Goal: Task Accomplishment & Management: Use online tool/utility

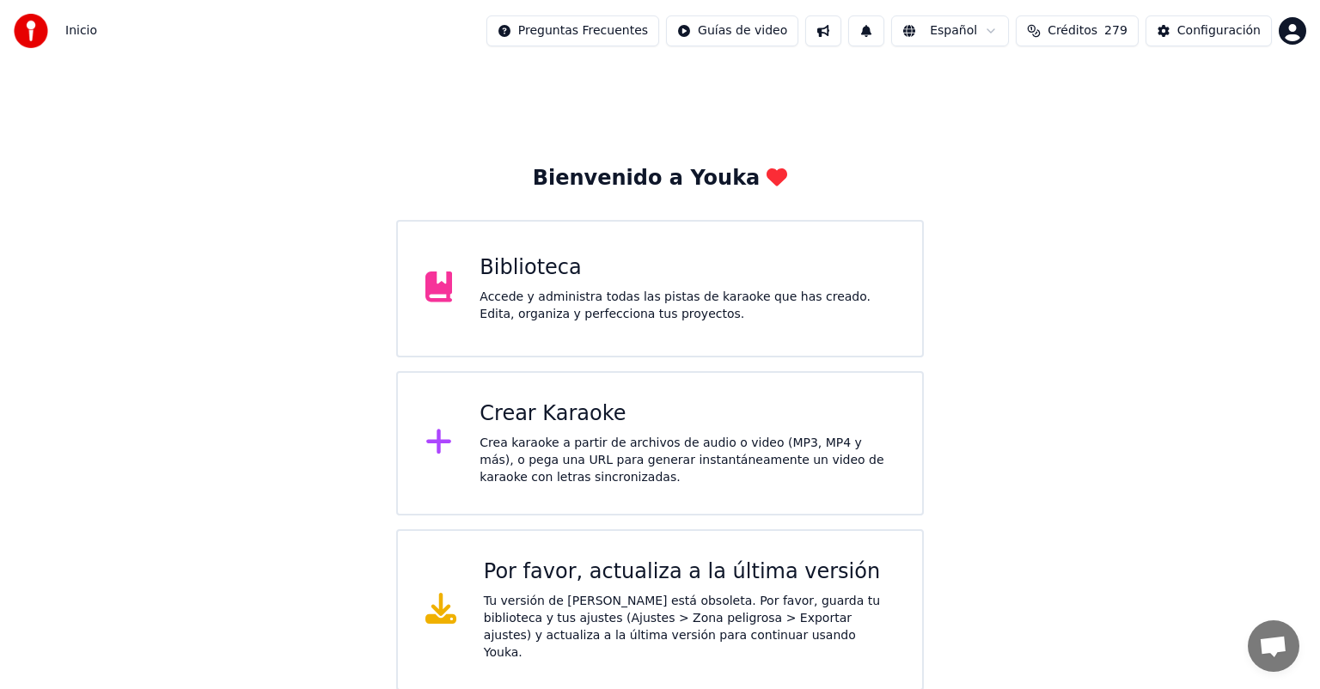
click at [616, 304] on div "Accede y administra todas las pistas de karaoke que has creado. Edita, organiza…" at bounding box center [687, 306] width 415 height 34
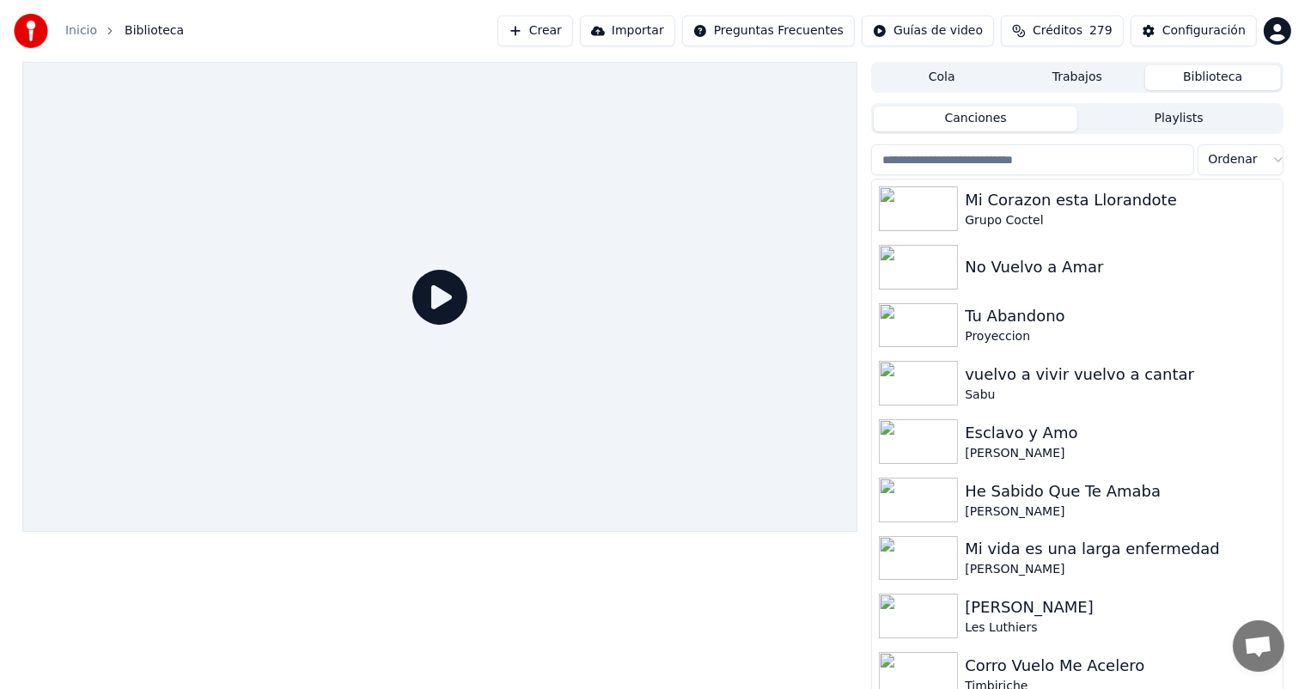
click at [540, 20] on button "Crear" at bounding box center [536, 30] width 76 height 31
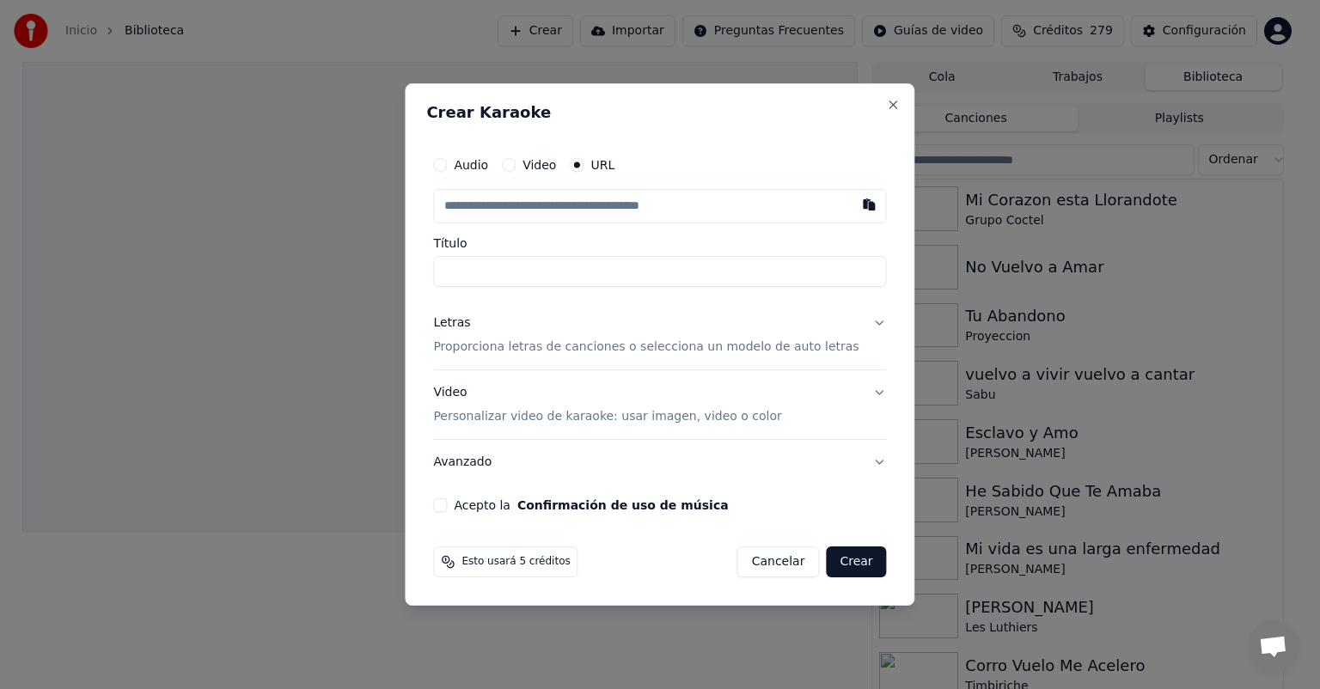
click at [504, 333] on div "Letras Proporciona letras de canciones o selecciona un modelo de auto letras" at bounding box center [645, 335] width 425 height 41
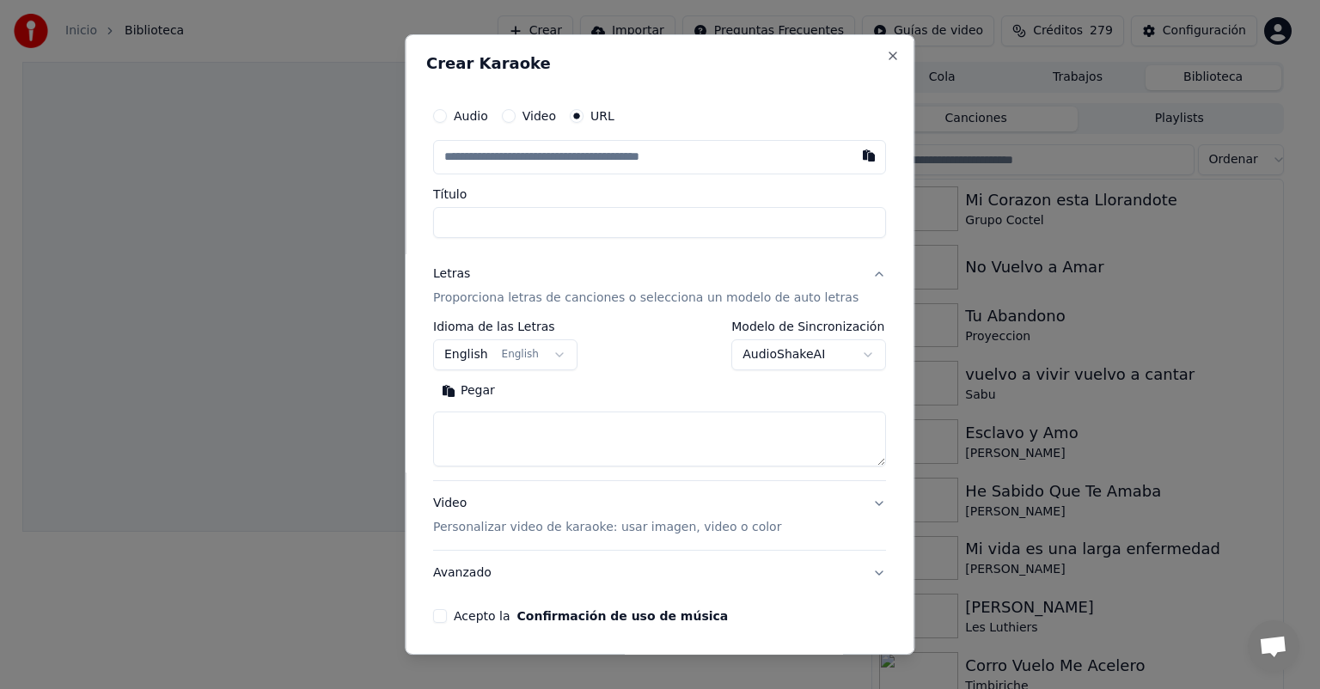
click at [491, 372] on div "**********" at bounding box center [659, 394] width 453 height 146
click at [498, 360] on button "English English" at bounding box center [505, 354] width 144 height 31
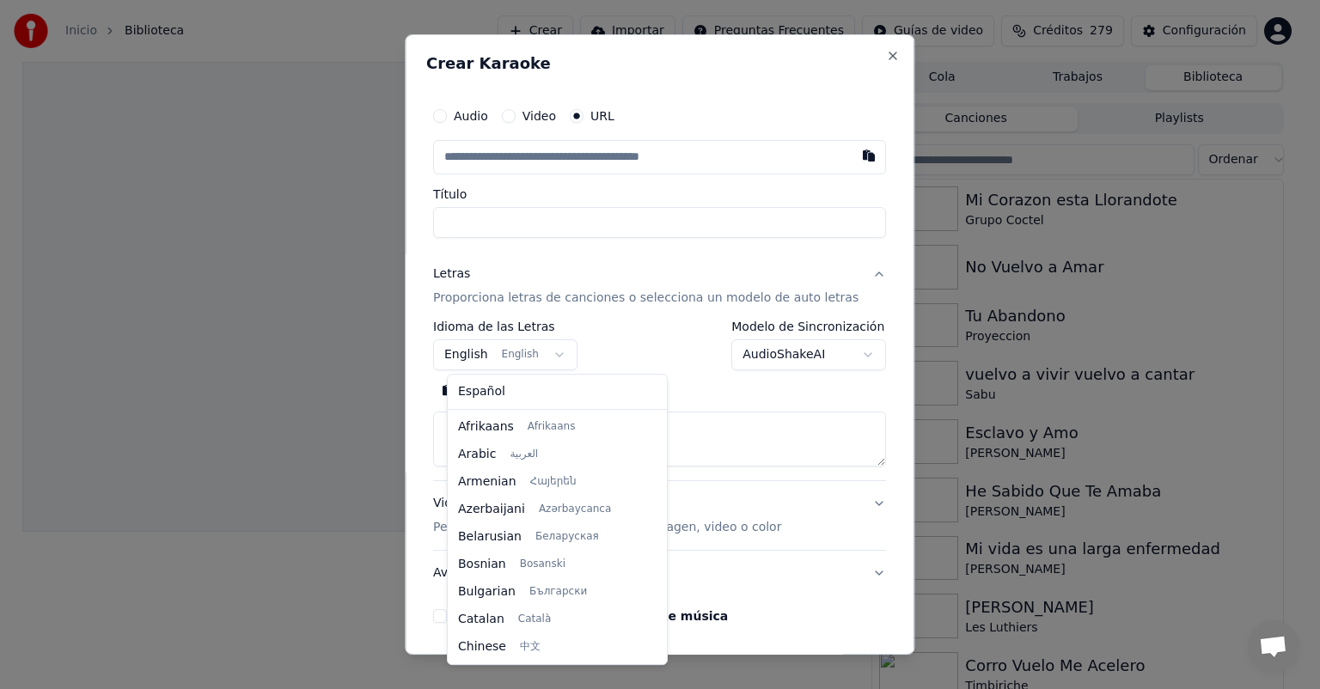
scroll to position [137, 0]
select select "**"
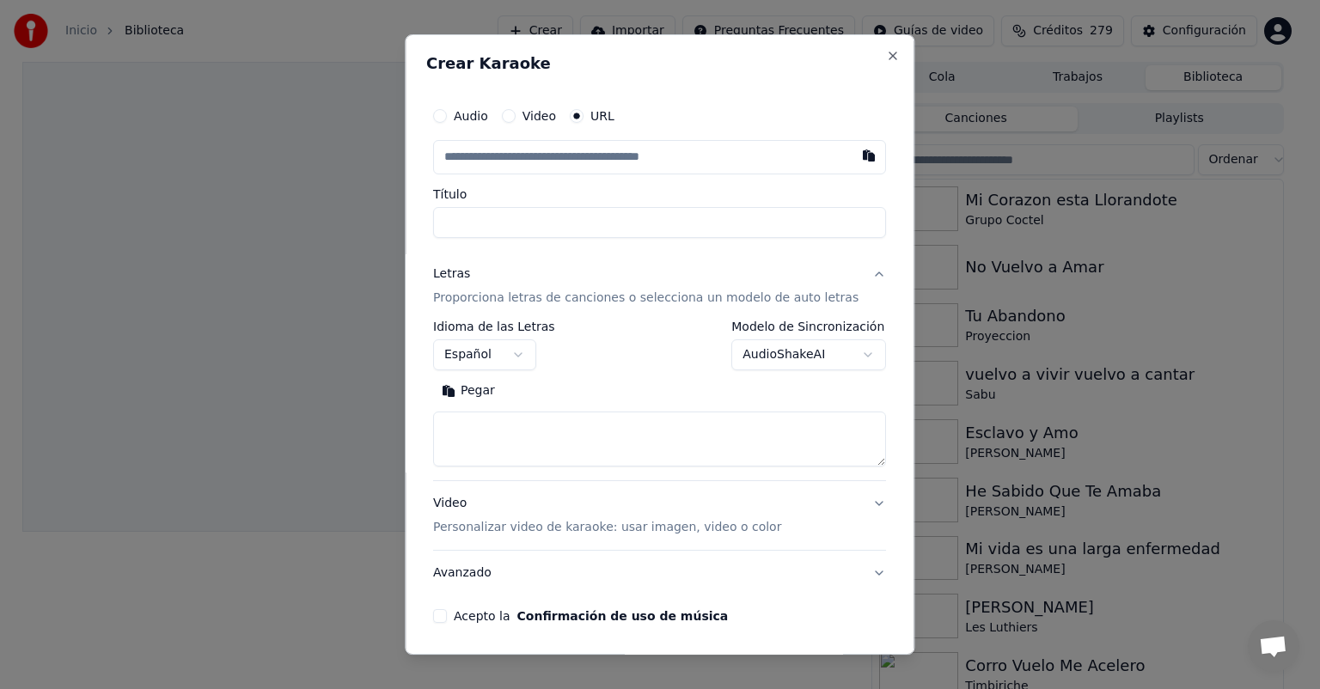
click at [486, 397] on button "Pegar" at bounding box center [468, 390] width 70 height 27
type textarea "**********"
click at [852, 156] on button "button" at bounding box center [869, 155] width 34 height 31
type input "**********"
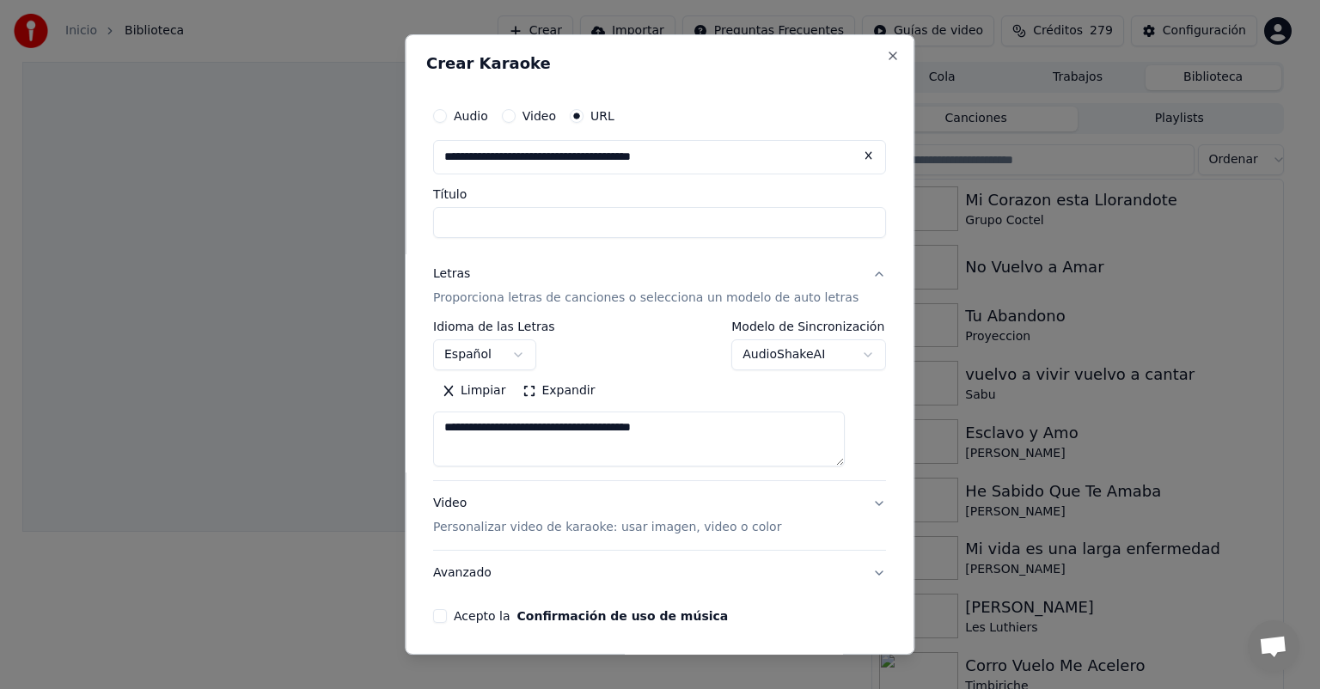
type input "**********"
drag, startPoint x: 736, startPoint y: 430, endPoint x: 388, endPoint y: 402, distance: 349.1
click at [388, 402] on body "**********" at bounding box center [652, 344] width 1305 height 689
click at [473, 387] on button "Pegar" at bounding box center [468, 390] width 70 height 27
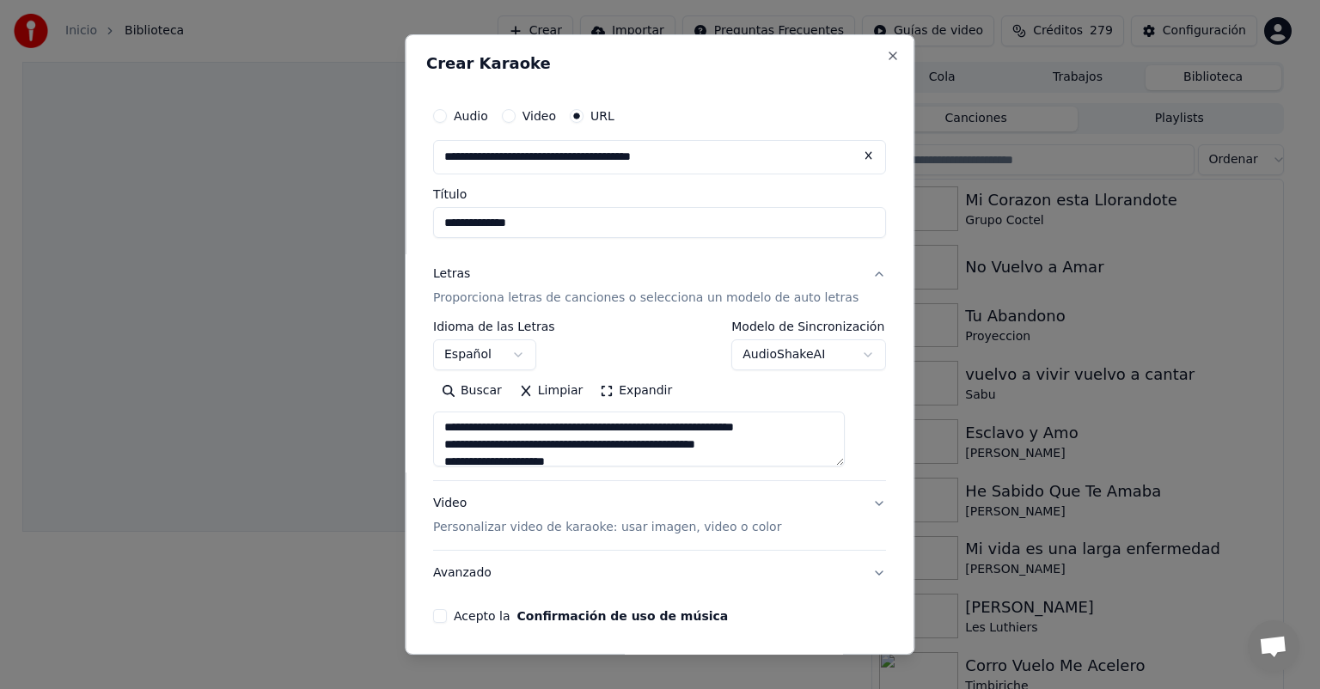
click at [651, 527] on p "Personalizar video de karaoke: usar imagen, video o color" at bounding box center [607, 527] width 348 height 17
type textarea "**********"
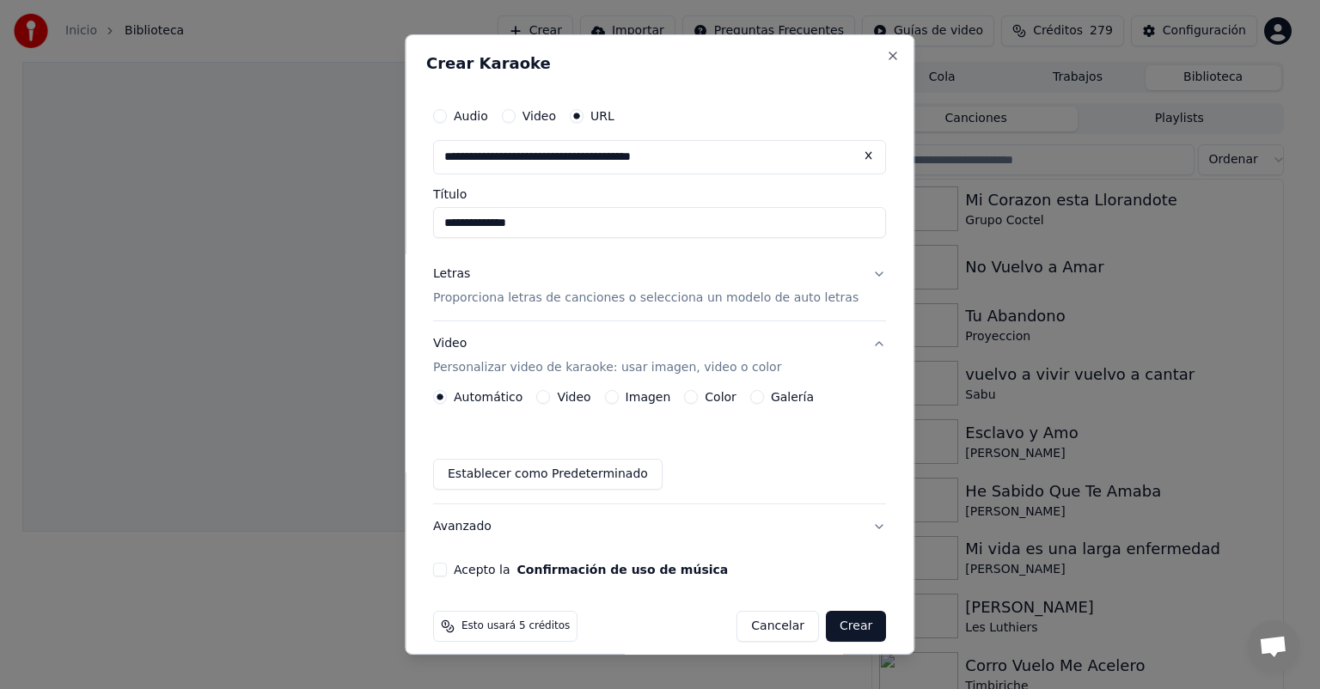
click at [619, 399] on button "Imagen" at bounding box center [612, 397] width 14 height 14
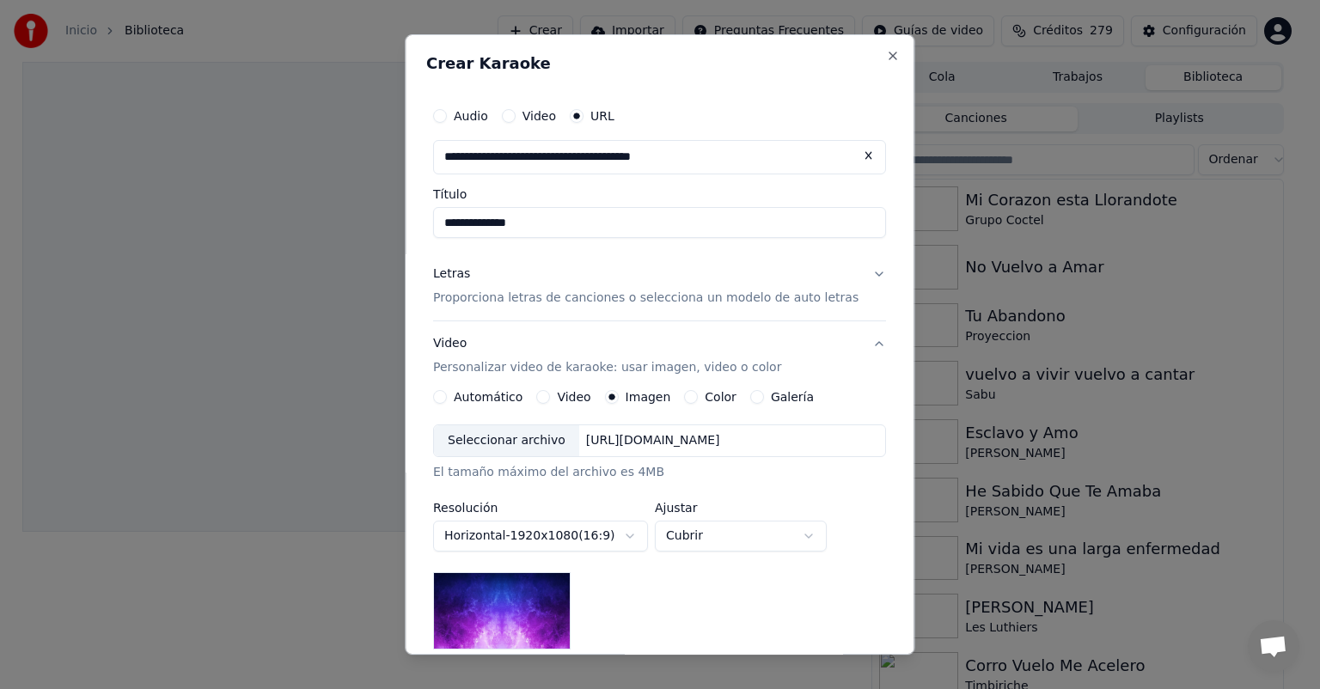
click at [535, 441] on div "Seleccionar archivo" at bounding box center [506, 440] width 145 height 31
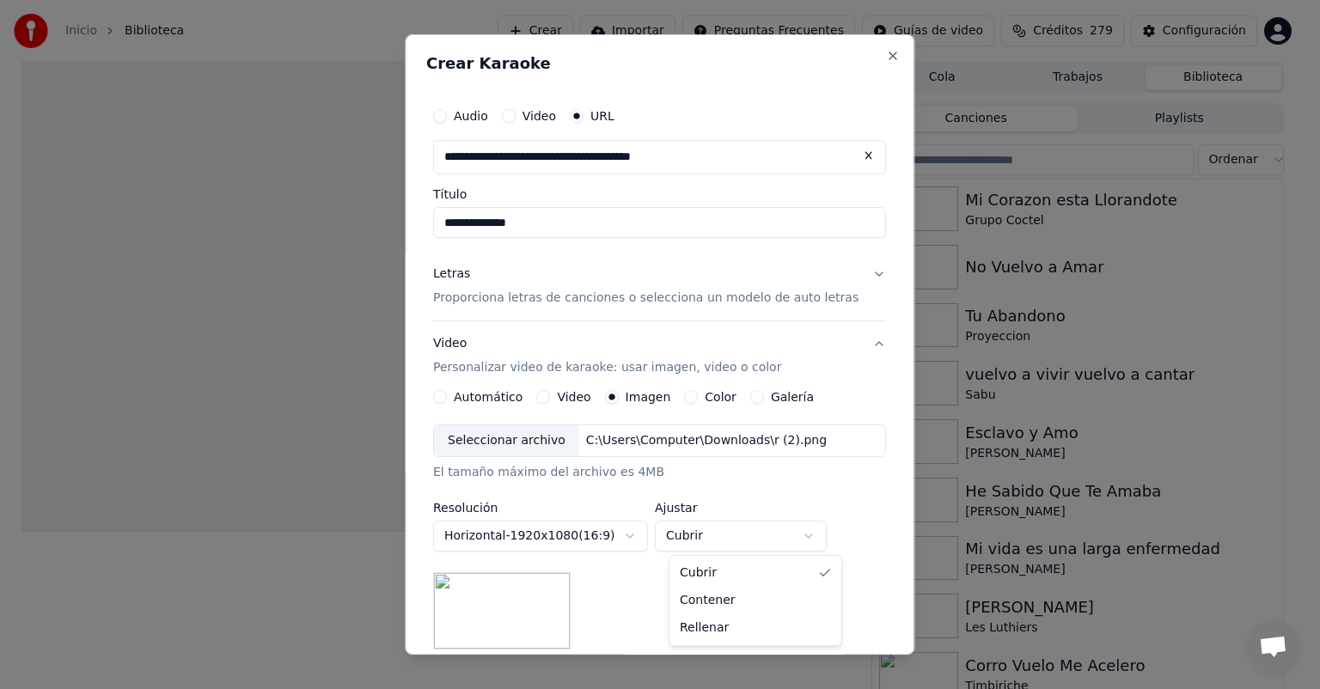
click at [739, 535] on body "**********" at bounding box center [652, 344] width 1305 height 689
select select "*******"
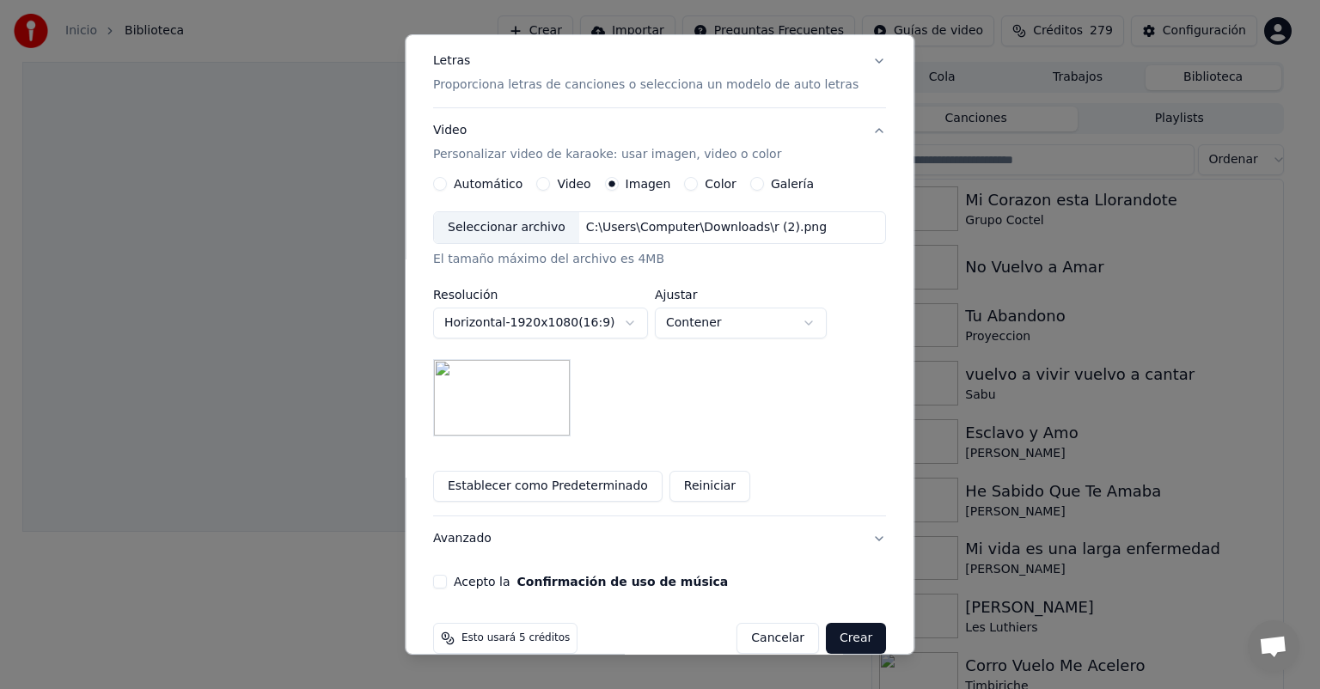
scroll to position [218, 0]
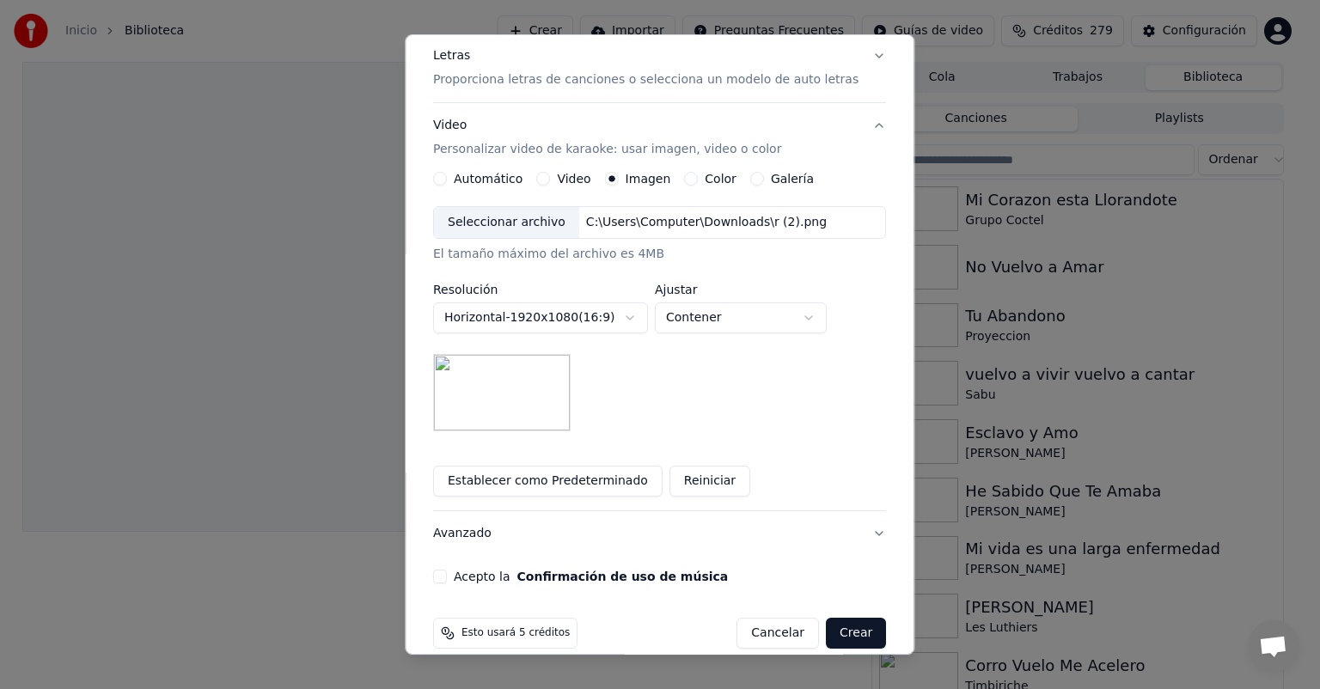
click at [447, 578] on button "Acepto la Confirmación de uso de música" at bounding box center [440, 577] width 14 height 14
click at [827, 637] on button "Crear" at bounding box center [856, 633] width 60 height 31
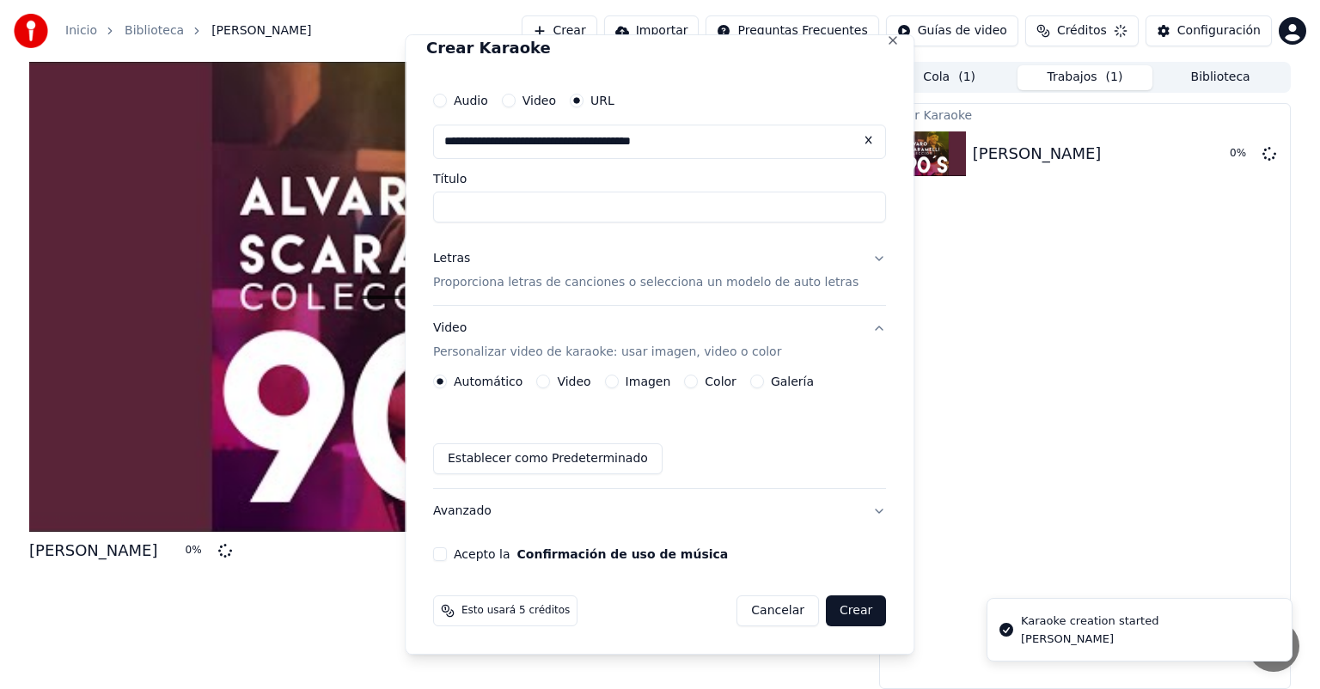
scroll to position [15, 0]
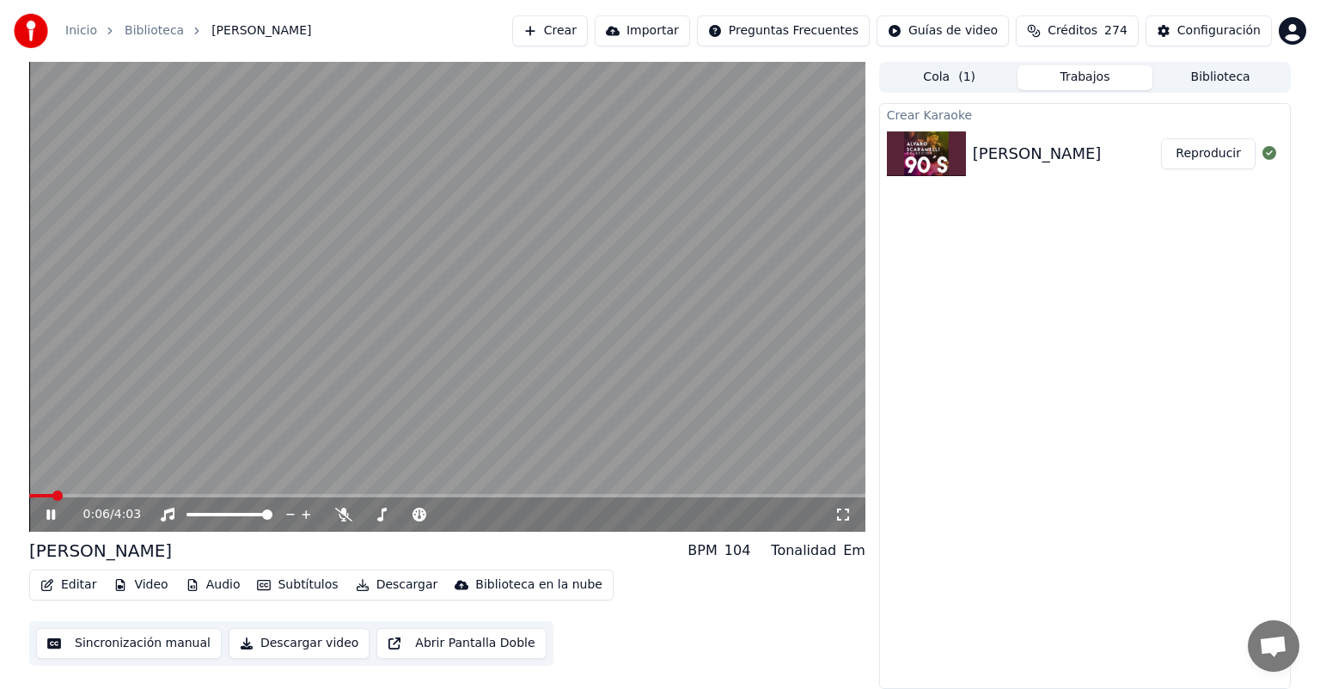
click at [56, 514] on icon at bounding box center [63, 515] width 40 height 14
click at [44, 516] on icon at bounding box center [63, 515] width 40 height 14
click at [79, 588] on button "Editar" at bounding box center [69, 585] width 70 height 24
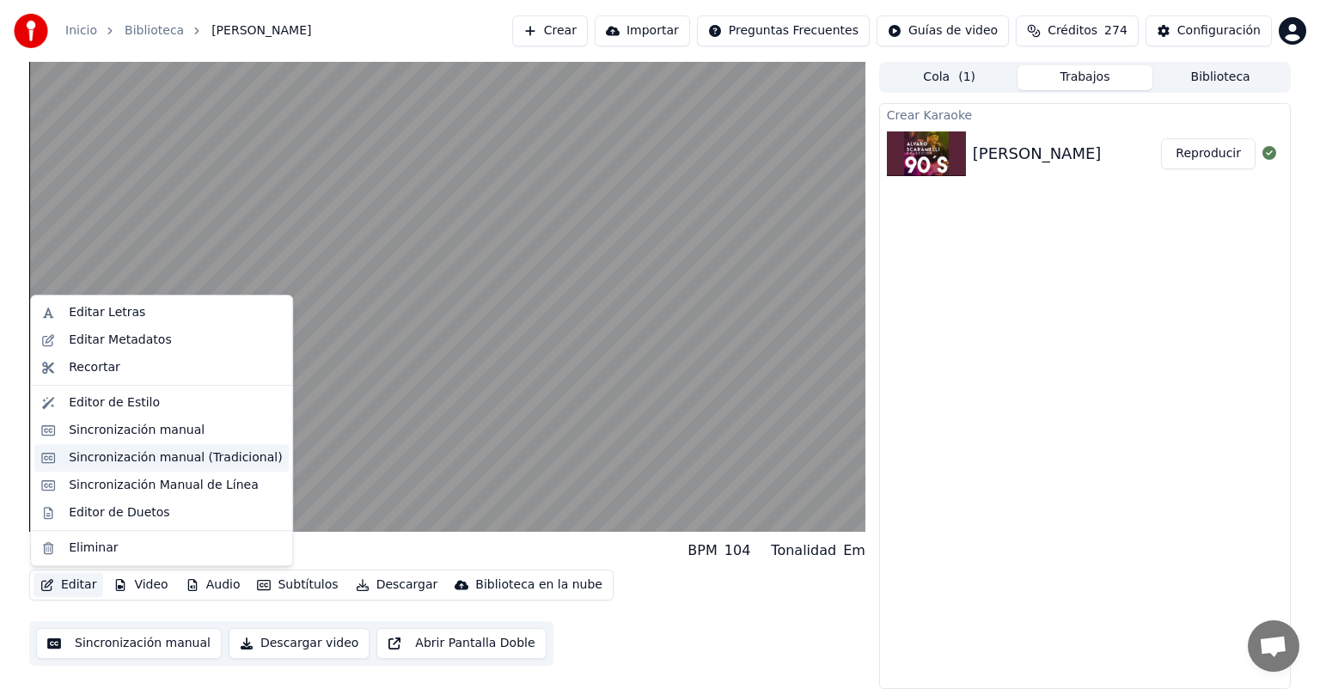
click at [131, 459] on div "Sincronización manual (Tradicional)" at bounding box center [175, 457] width 213 height 17
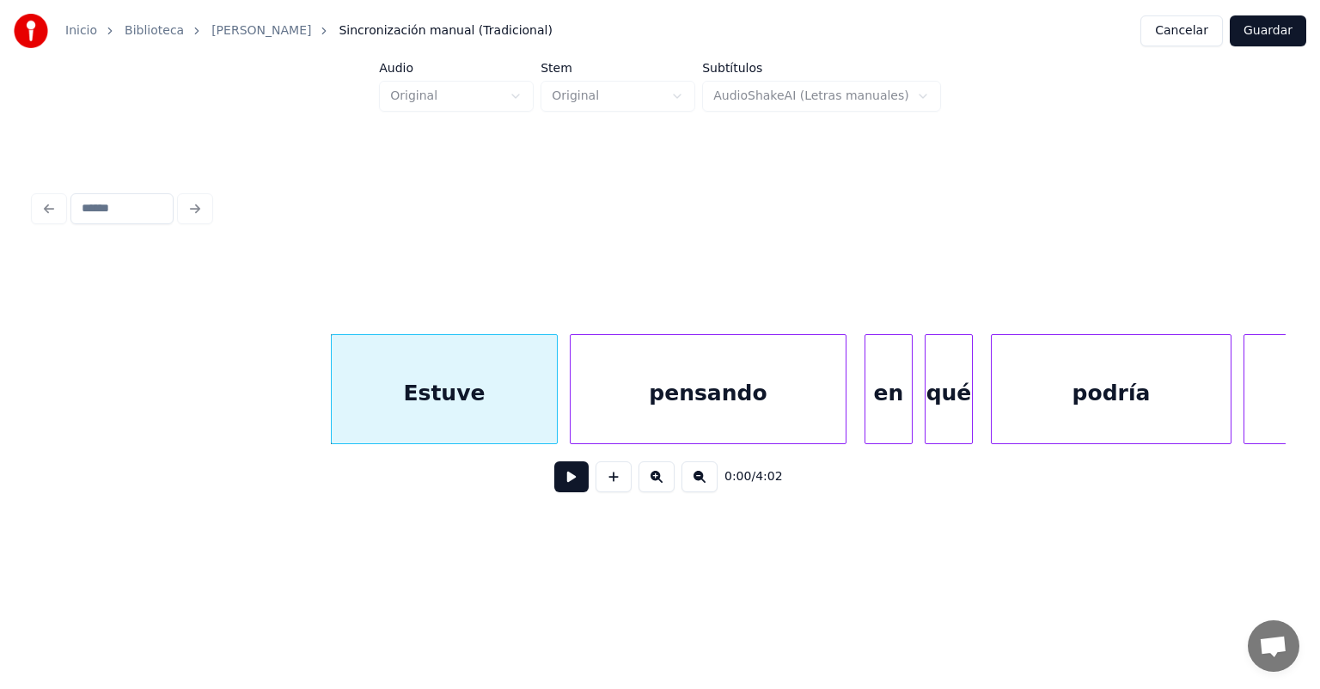
click at [559, 490] on button at bounding box center [571, 476] width 34 height 31
click at [556, 492] on button at bounding box center [571, 476] width 34 height 31
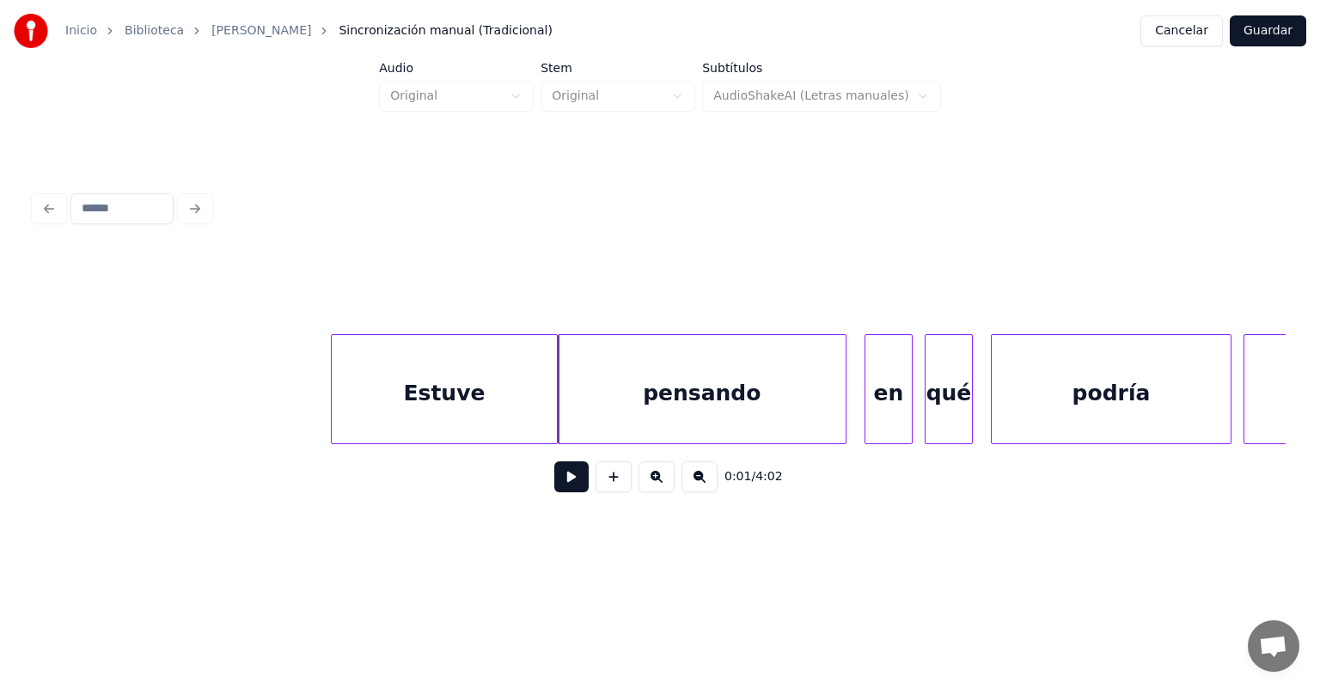
click at [572, 424] on div "pensando" at bounding box center [702, 393] width 287 height 117
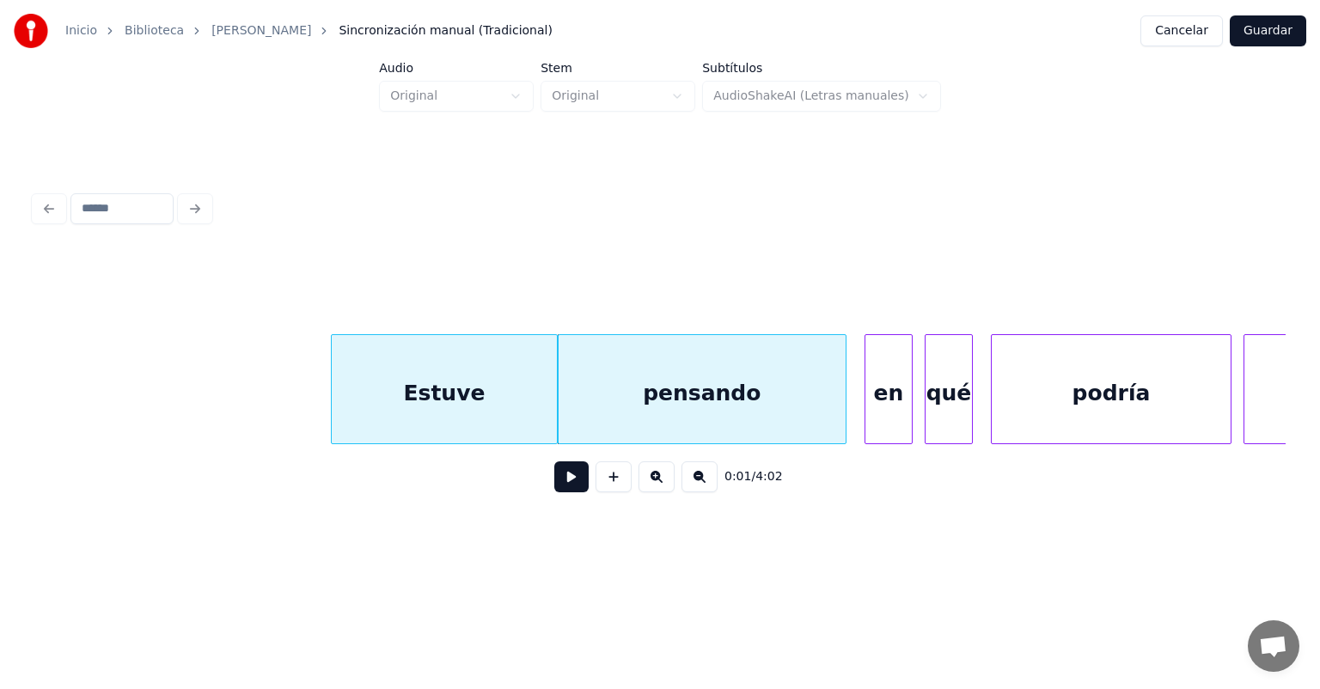
click at [554, 476] on button at bounding box center [571, 476] width 34 height 31
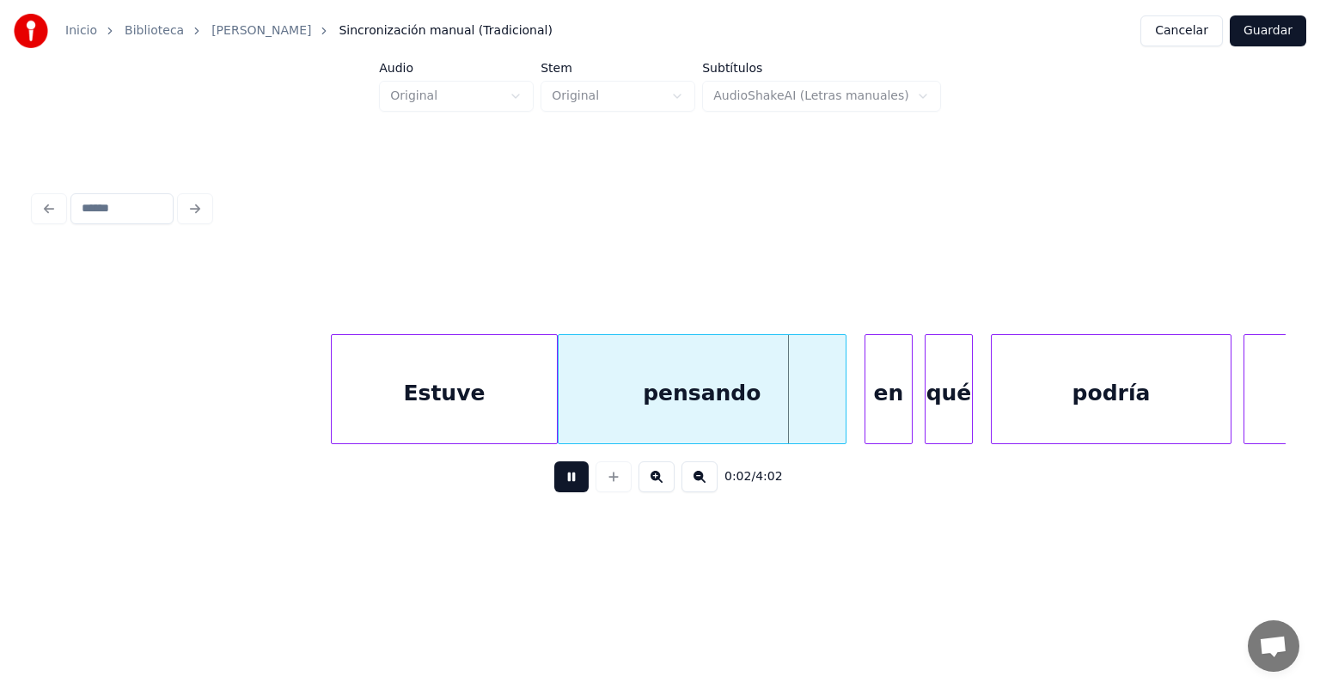
click at [554, 473] on button at bounding box center [571, 476] width 34 height 31
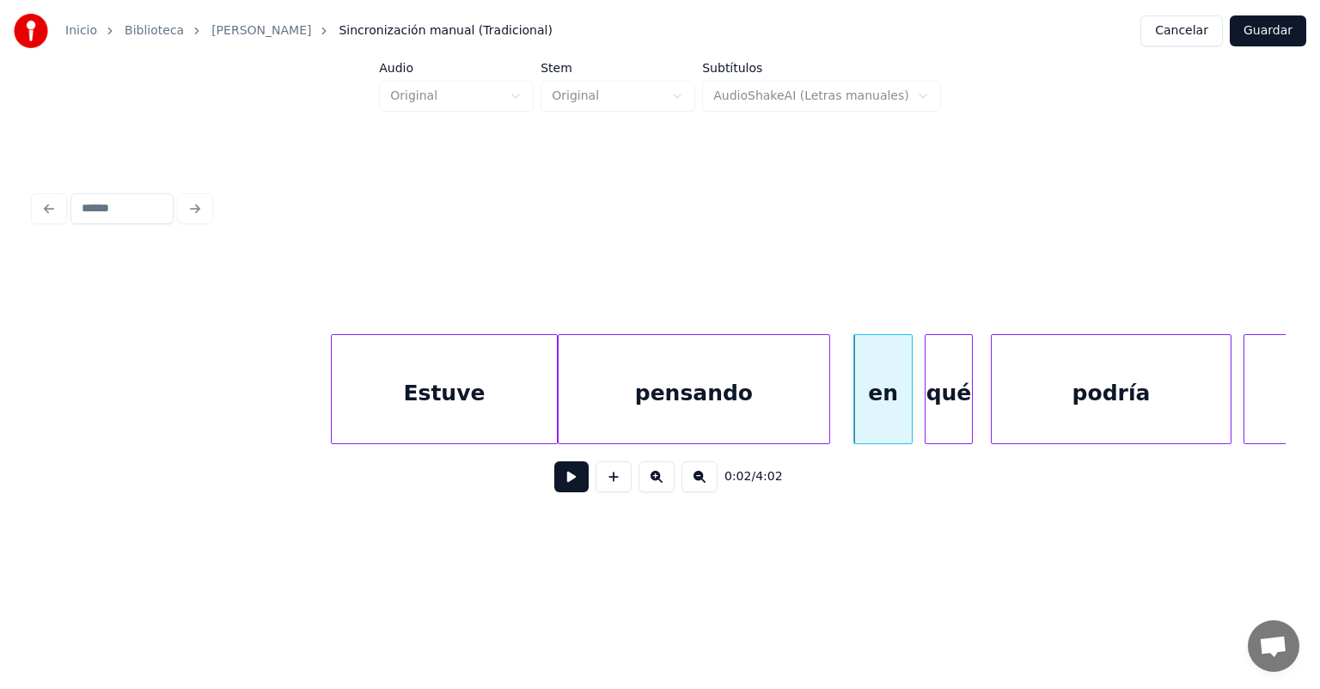
click at [857, 412] on div "en" at bounding box center [883, 393] width 58 height 117
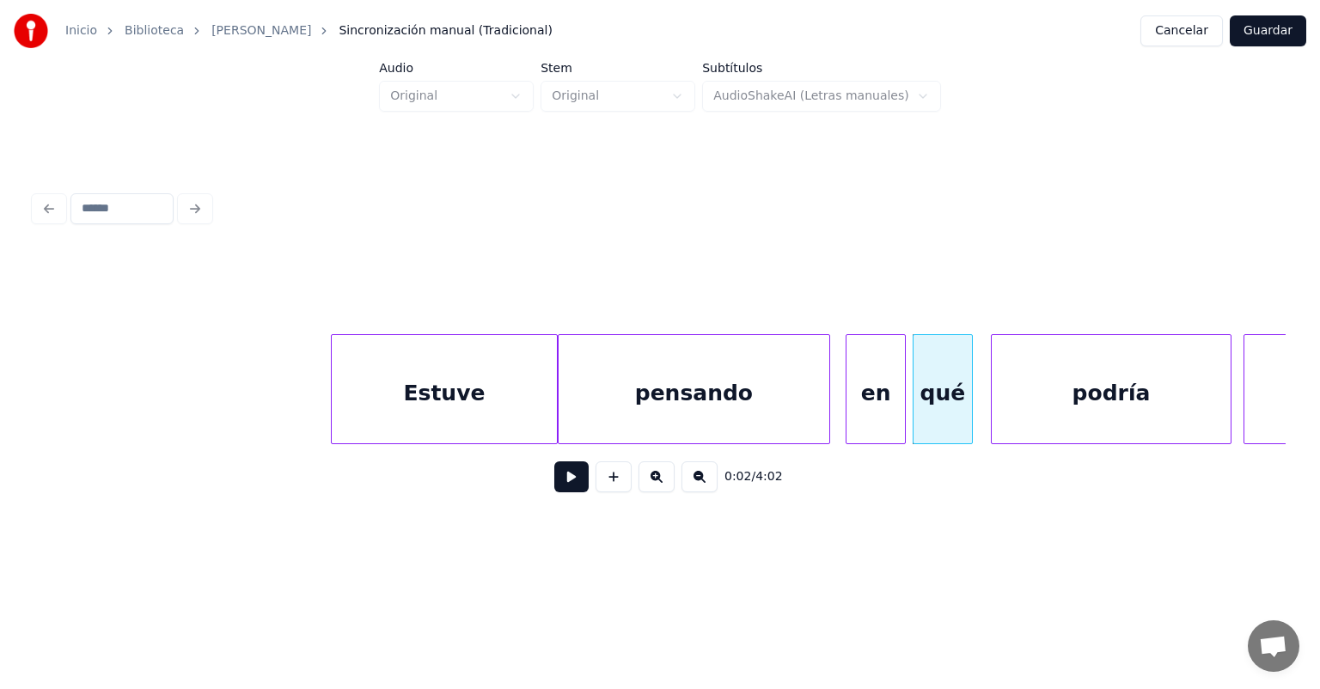
click at [560, 492] on button at bounding box center [571, 476] width 34 height 31
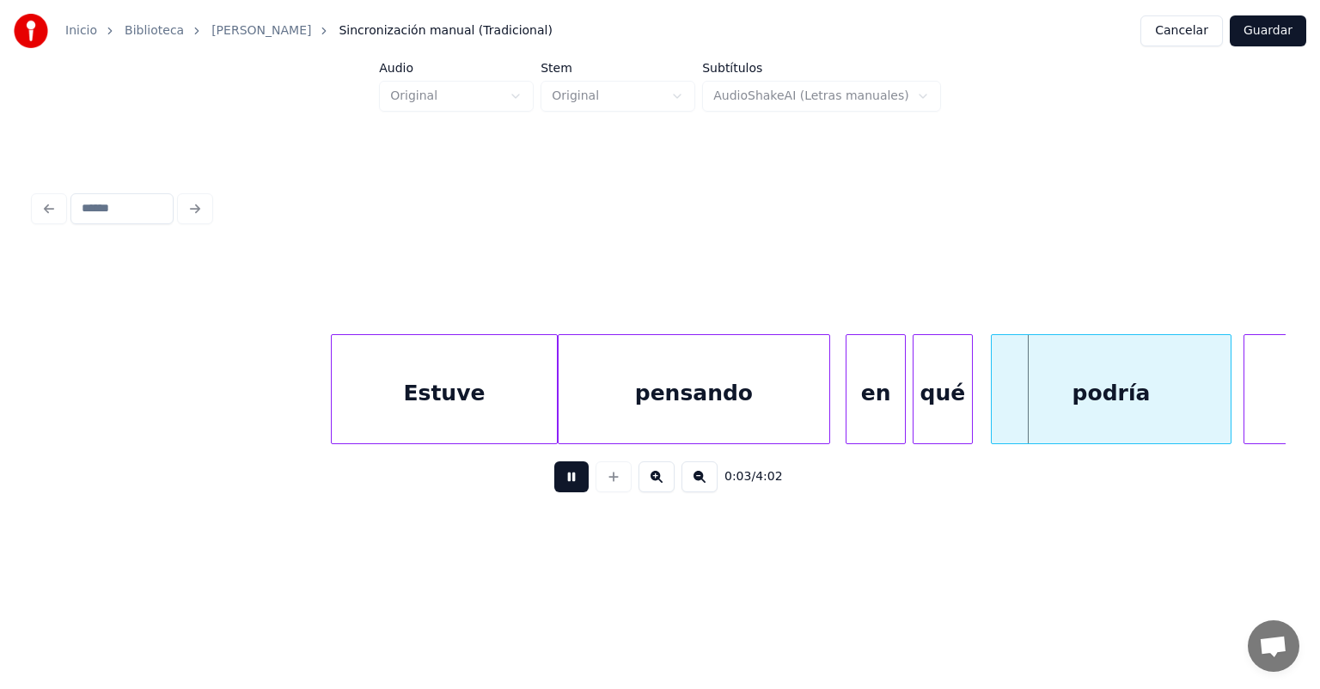
click at [554, 481] on button at bounding box center [571, 476] width 34 height 31
click at [969, 400] on div at bounding box center [969, 389] width 5 height 108
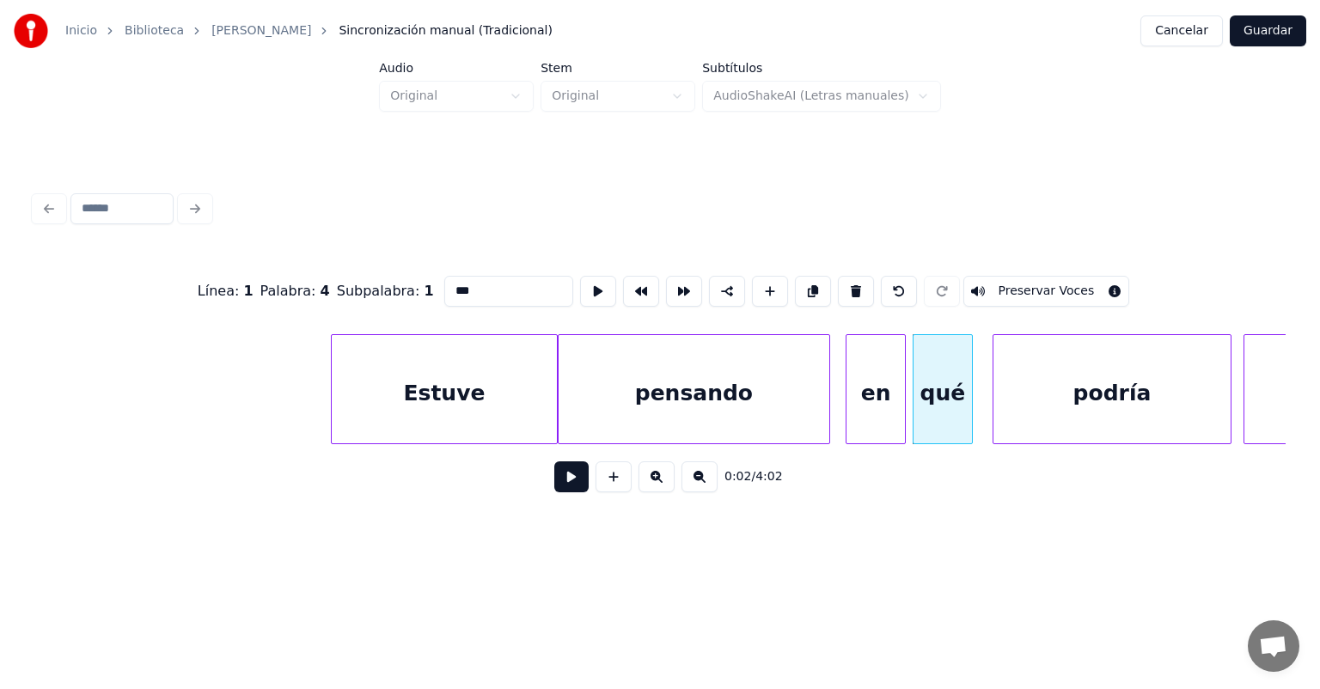
click at [993, 391] on div "podría" at bounding box center [1111, 393] width 237 height 117
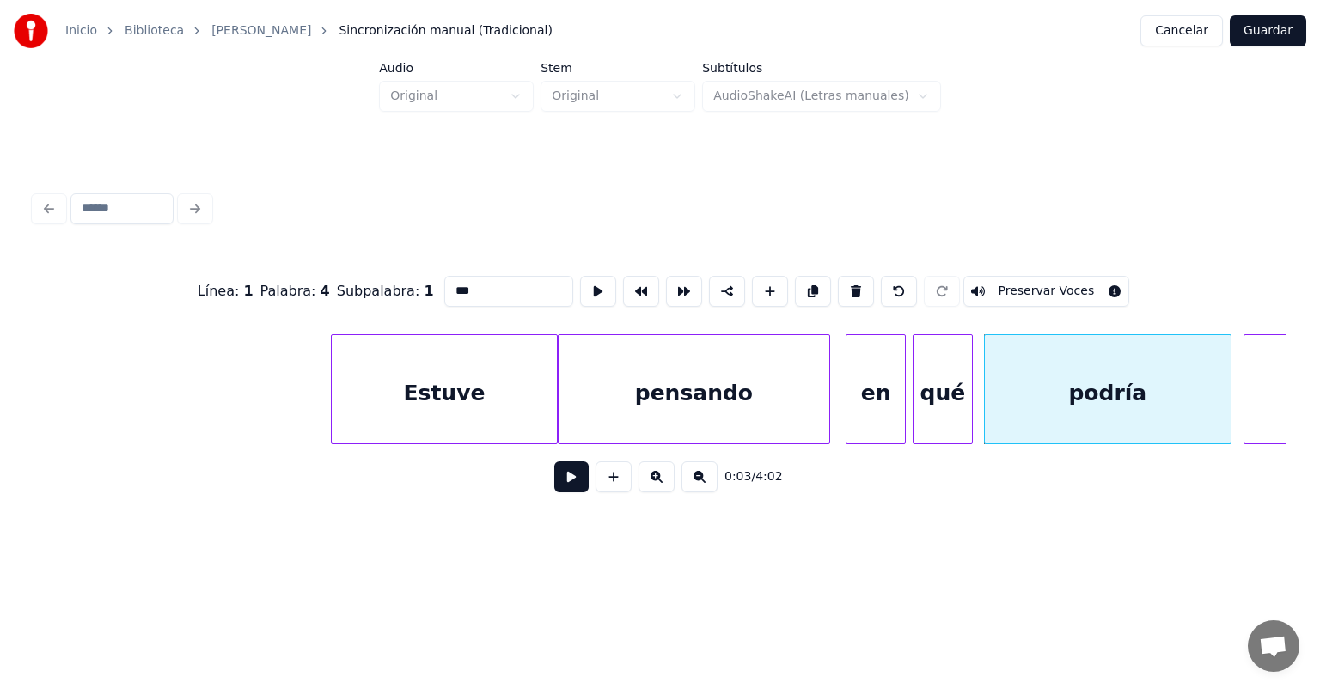
click at [554, 480] on button at bounding box center [571, 476] width 34 height 31
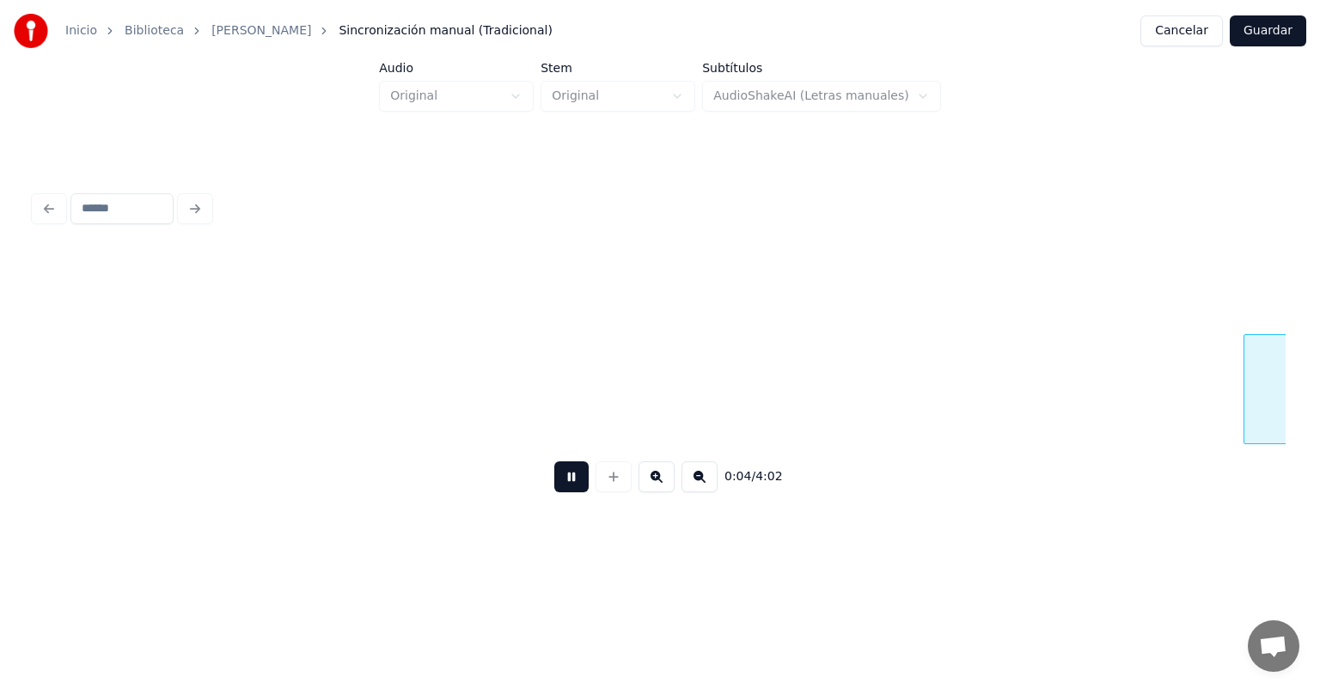
scroll to position [0, 1253]
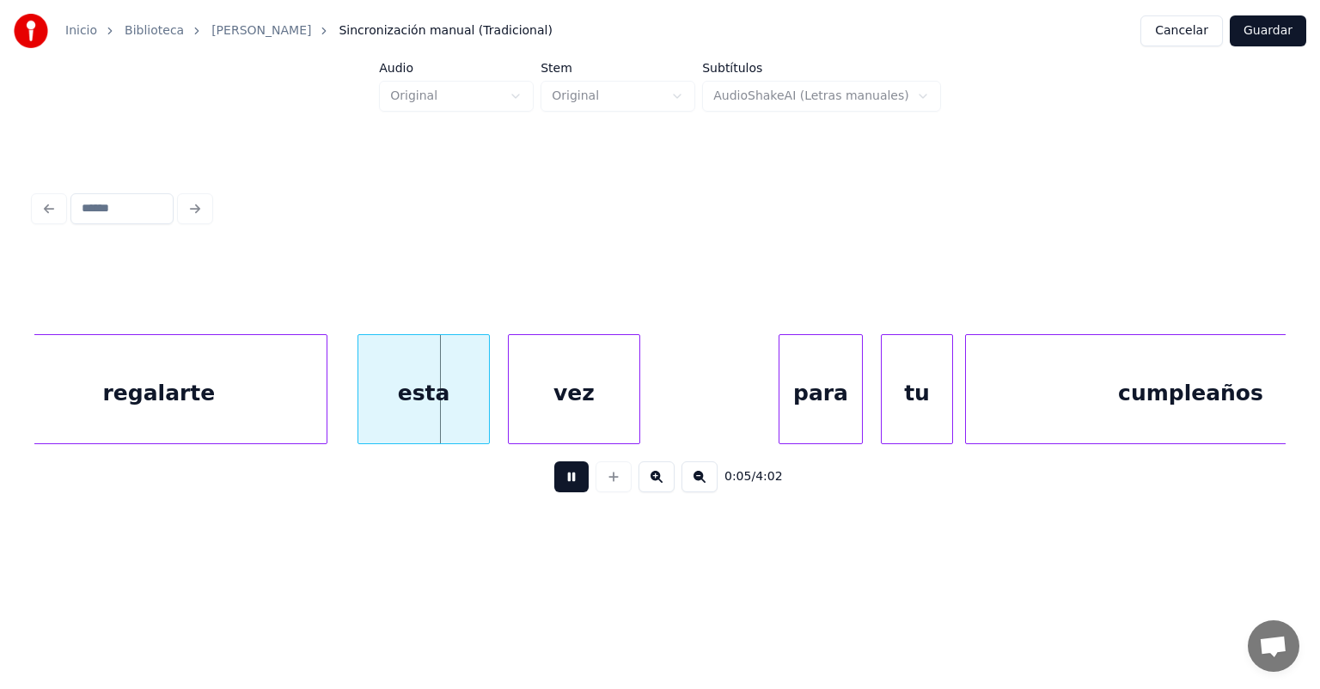
click at [327, 417] on div "regalarte" at bounding box center [158, 393] width 335 height 117
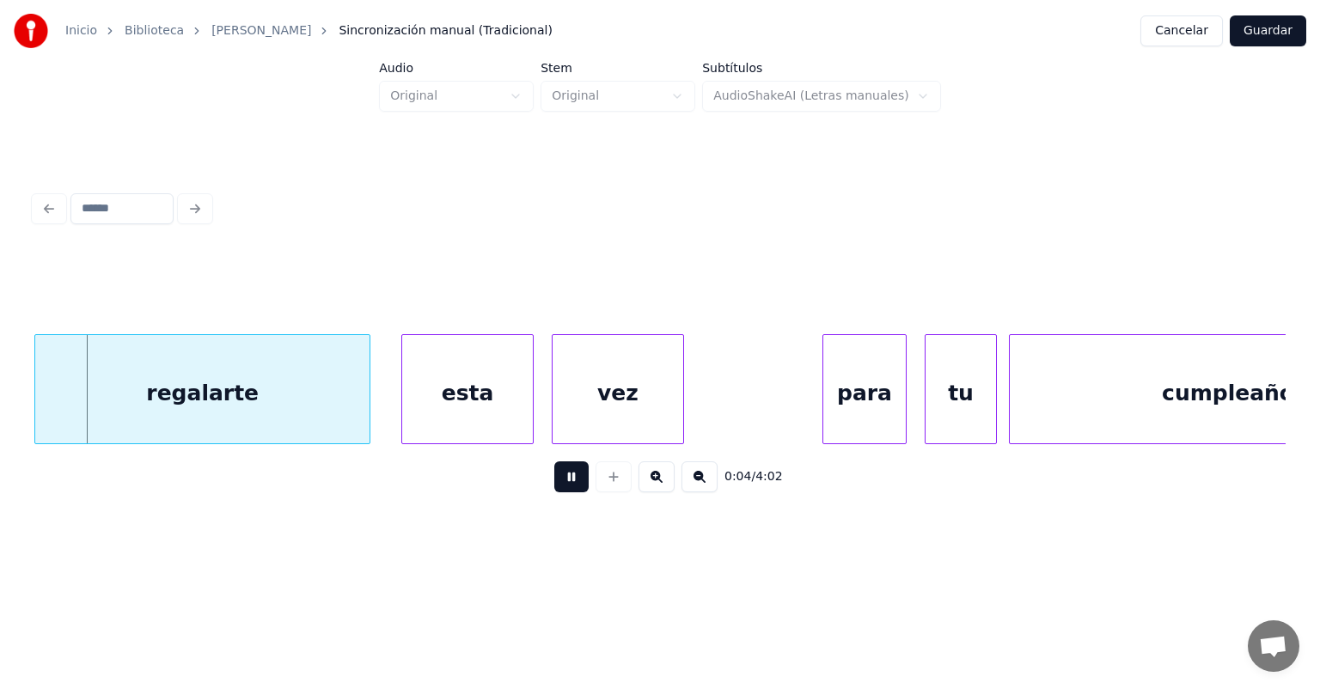
click at [315, 413] on div "regalarte" at bounding box center [202, 393] width 334 height 117
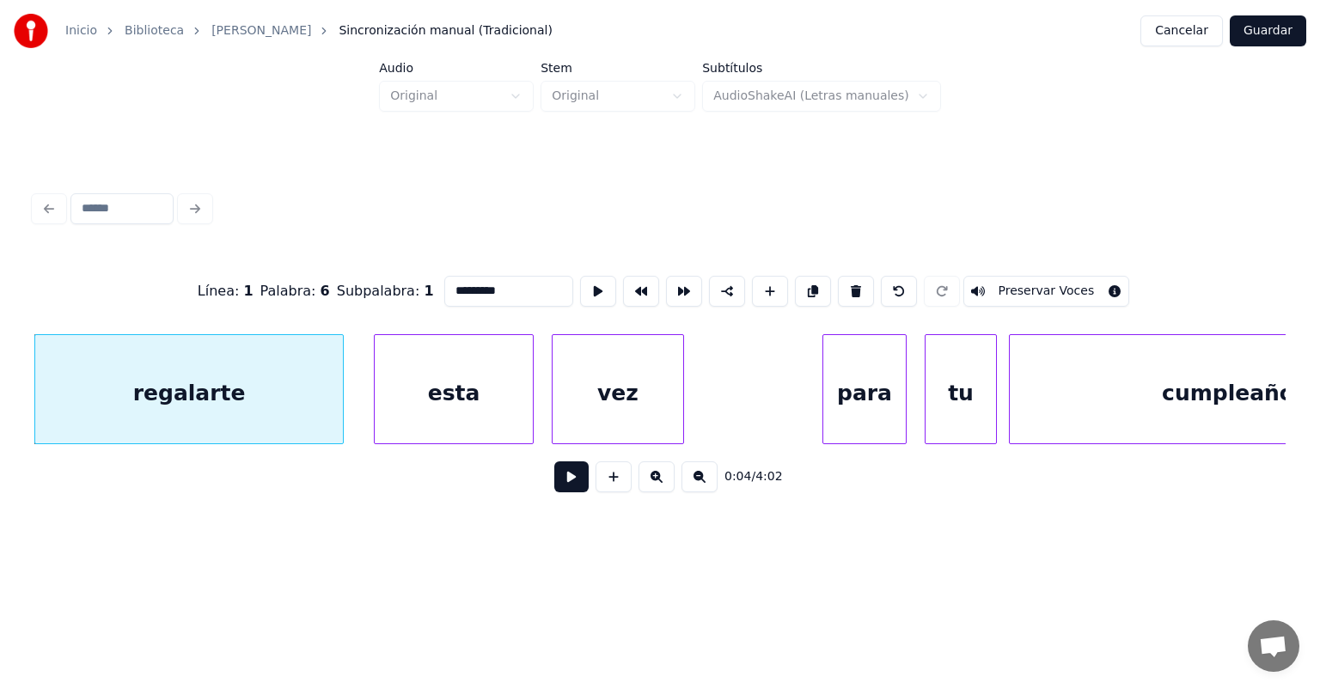
click at [376, 414] on div "esta" at bounding box center [454, 393] width 158 height 117
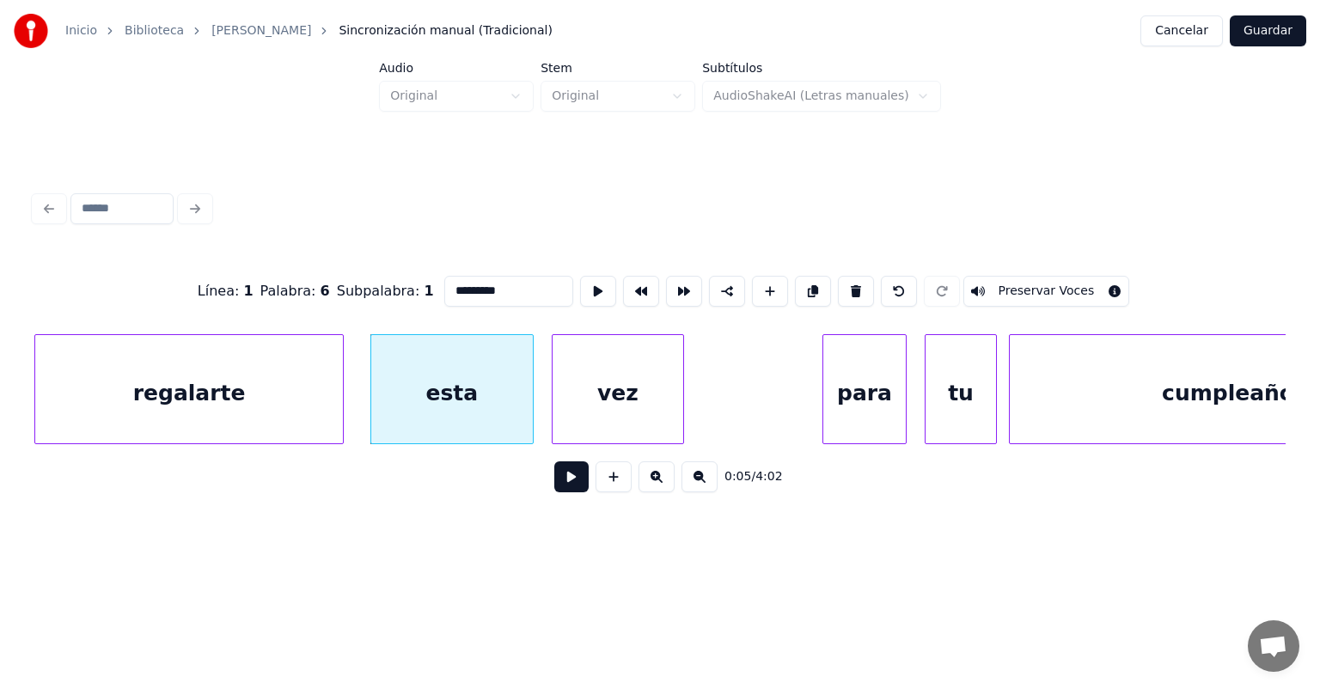
click at [439, 402] on div "esta" at bounding box center [452, 393] width 162 height 117
type input "****"
click at [373, 409] on div "esta" at bounding box center [451, 393] width 163 height 117
click at [554, 492] on button at bounding box center [571, 476] width 34 height 31
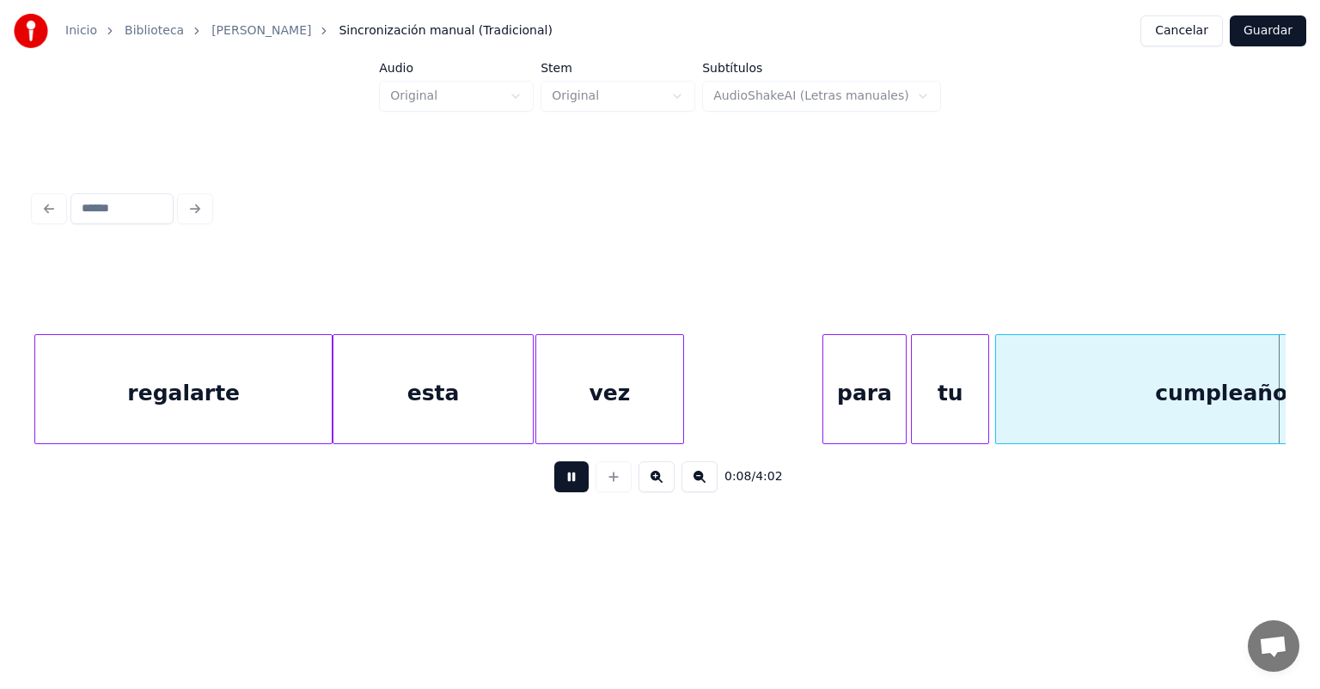
scroll to position [0, 2464]
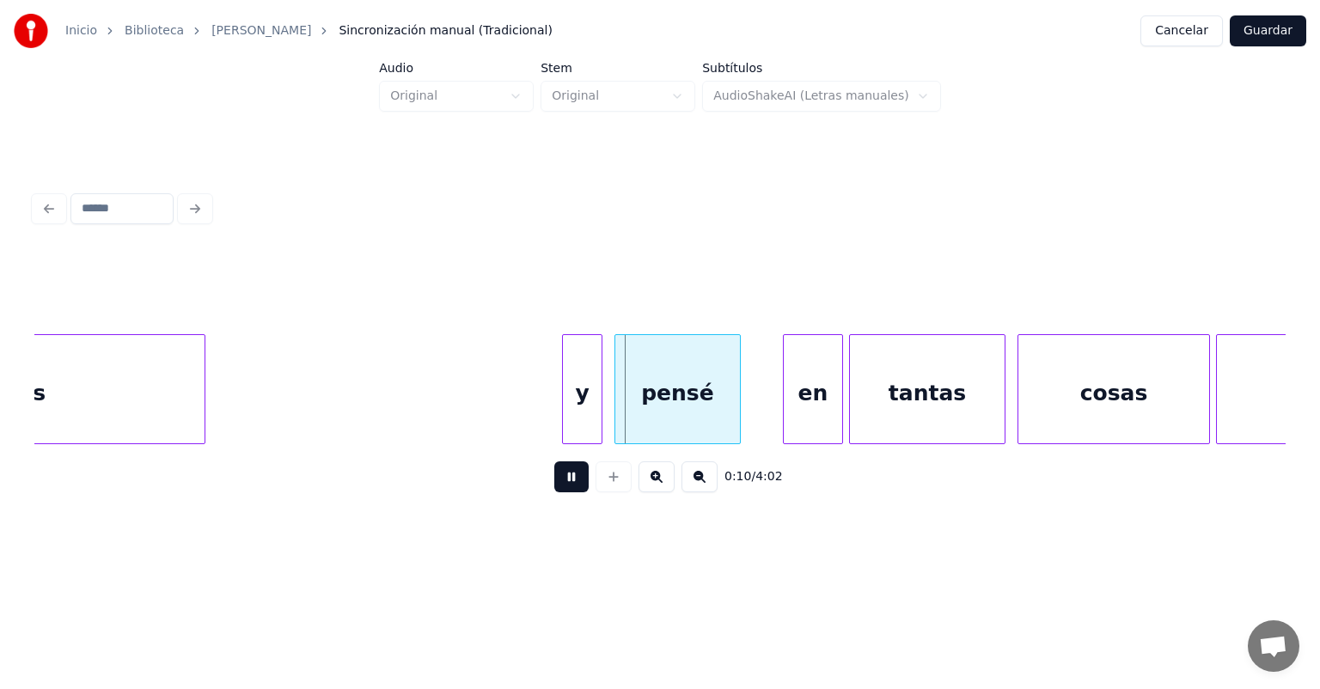
click at [617, 400] on div "pensé" at bounding box center [677, 393] width 125 height 117
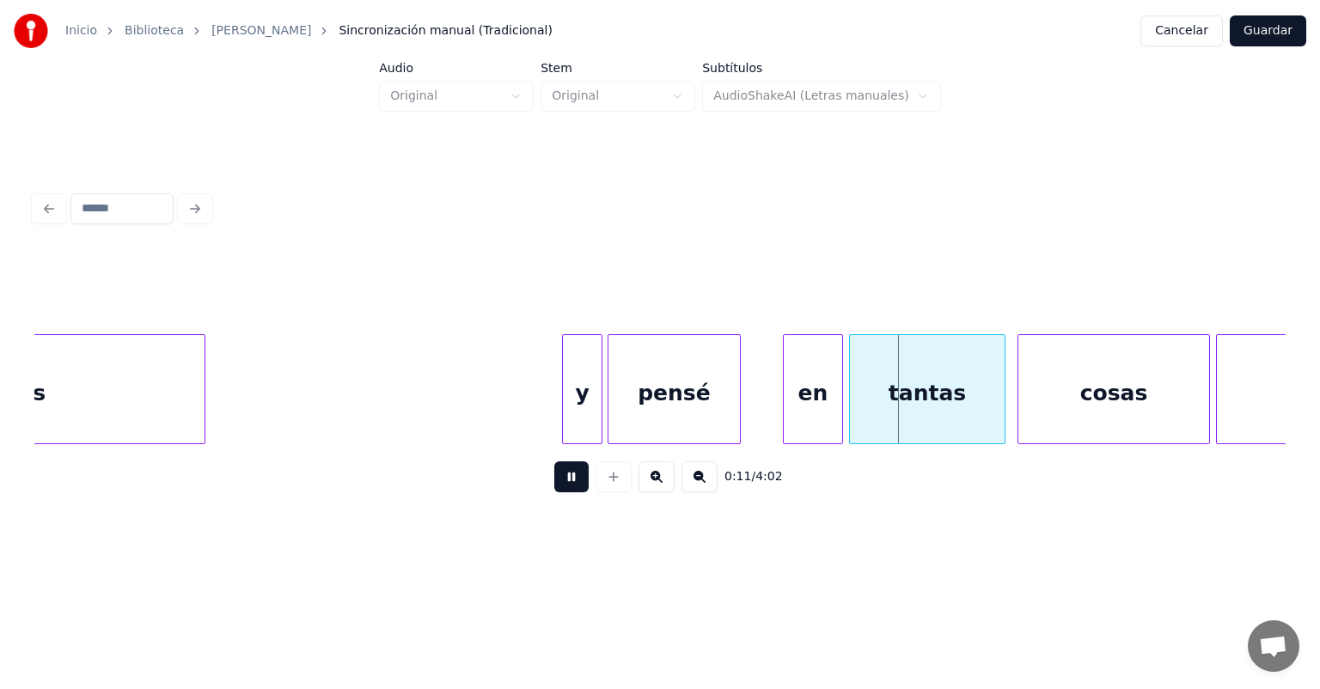
click at [785, 401] on div "en" at bounding box center [813, 393] width 58 height 117
click at [736, 401] on div "pensé" at bounding box center [676, 393] width 137 height 117
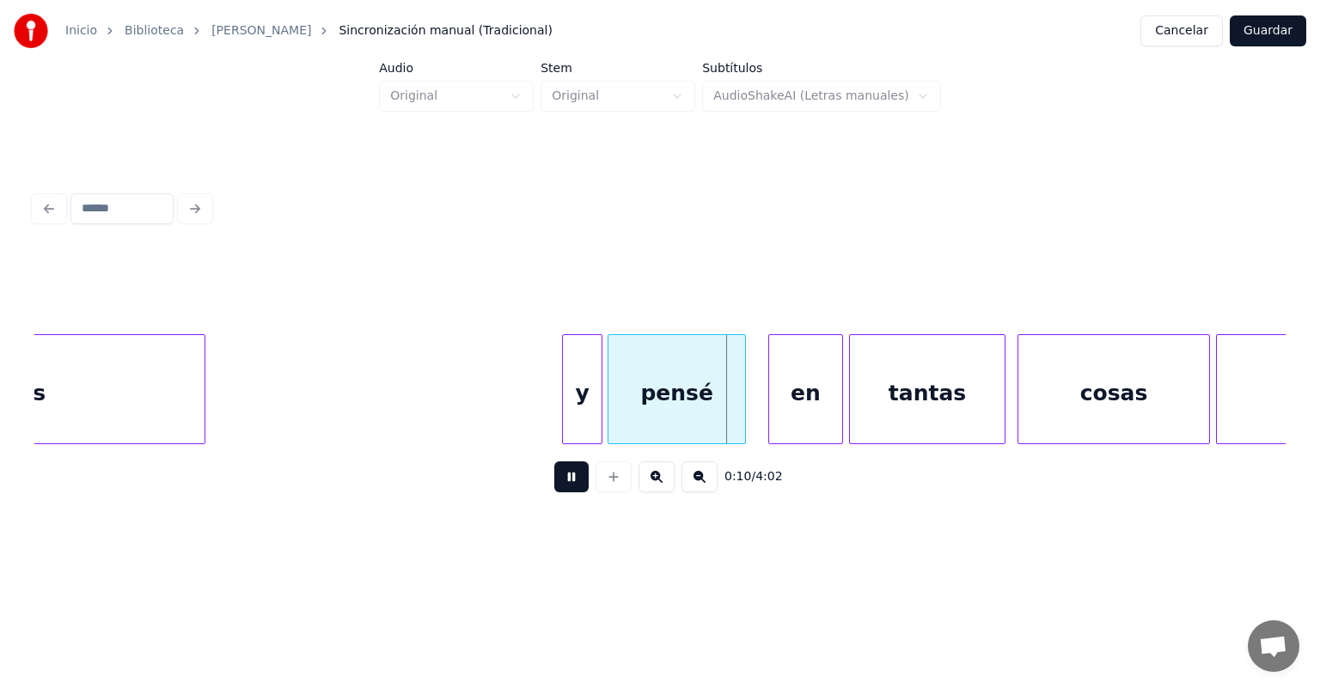
click at [777, 401] on div "en" at bounding box center [805, 393] width 73 height 117
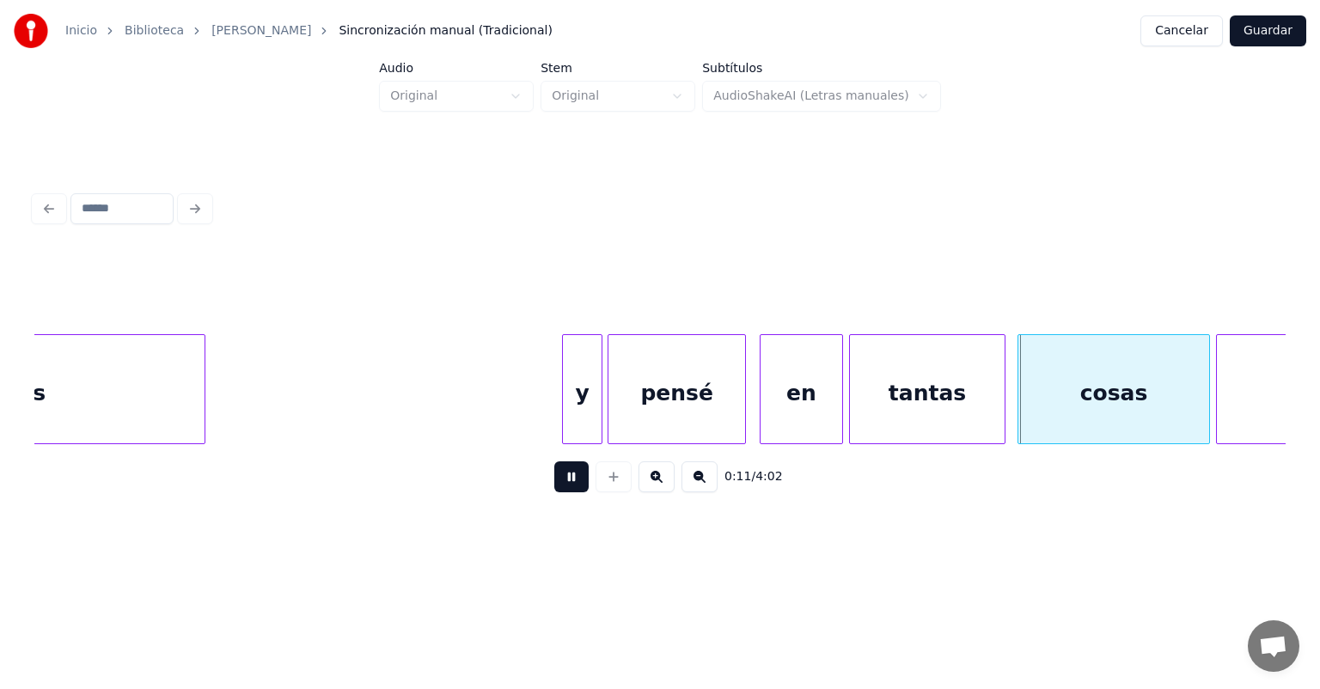
click at [767, 392] on div "en" at bounding box center [802, 393] width 82 height 117
click at [1020, 394] on div "cosas" at bounding box center [1112, 393] width 193 height 117
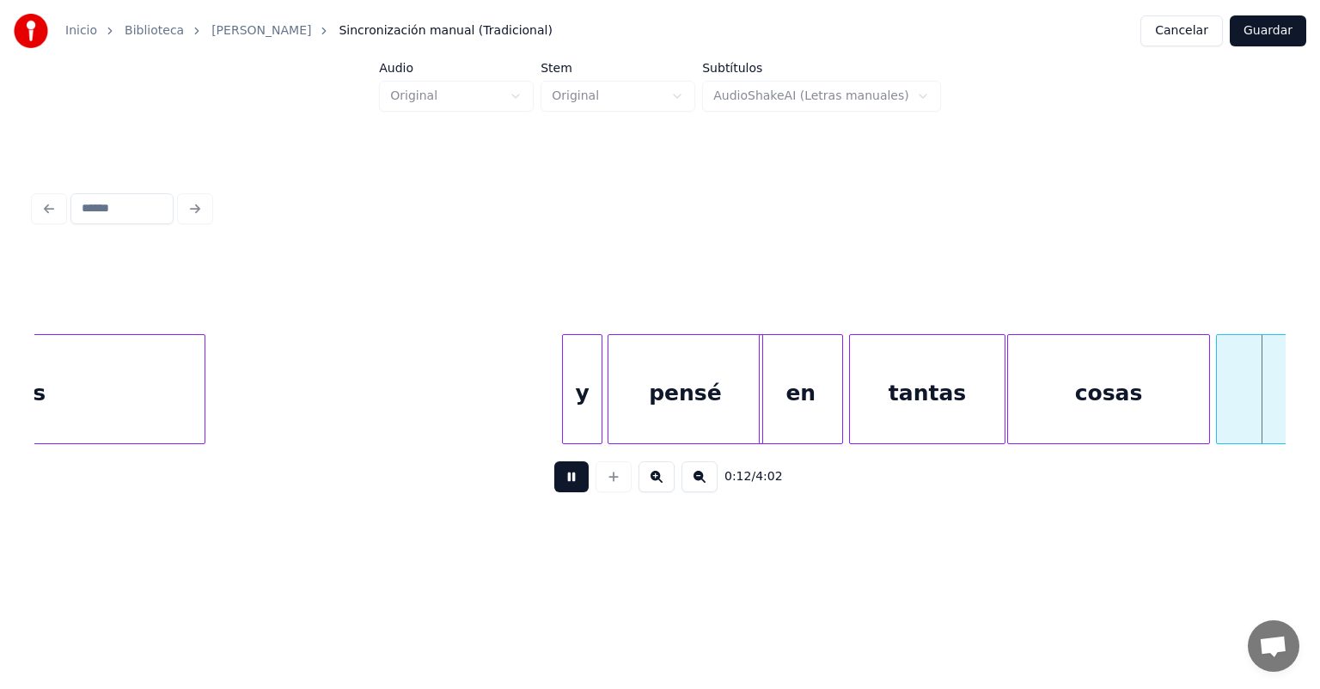
scroll to position [0, 3716]
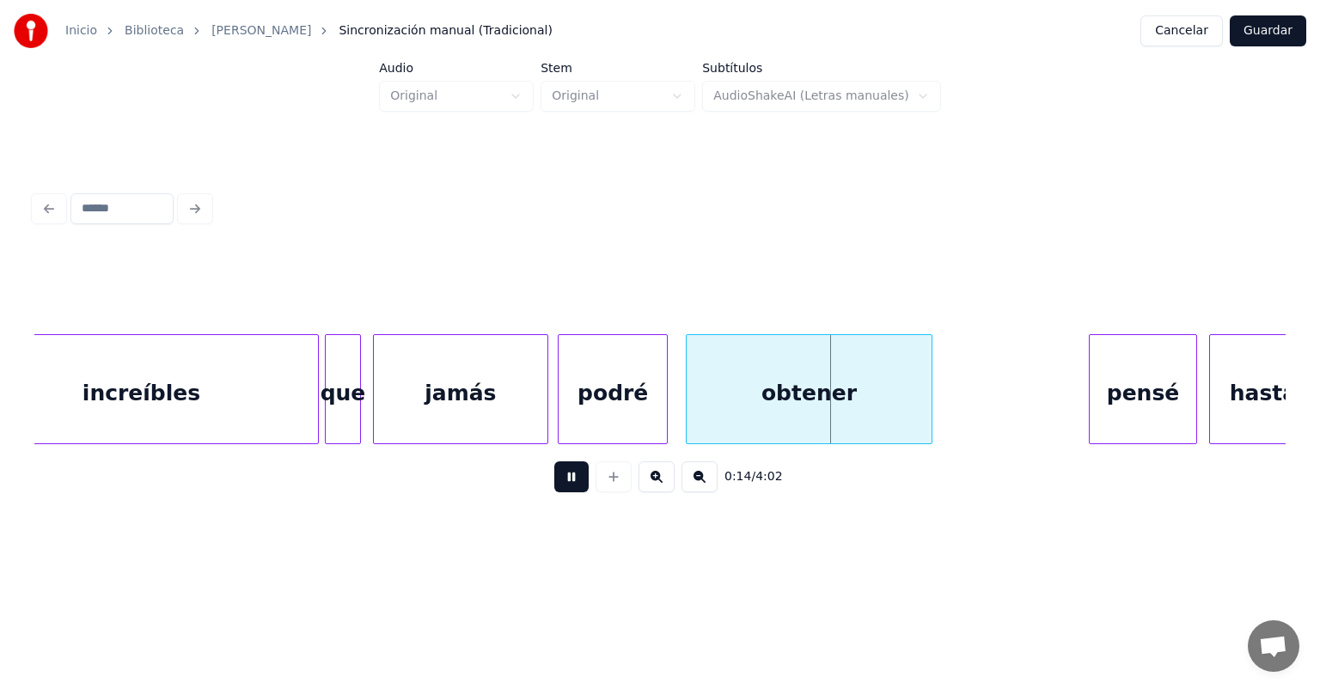
click at [665, 384] on div at bounding box center [664, 389] width 5 height 108
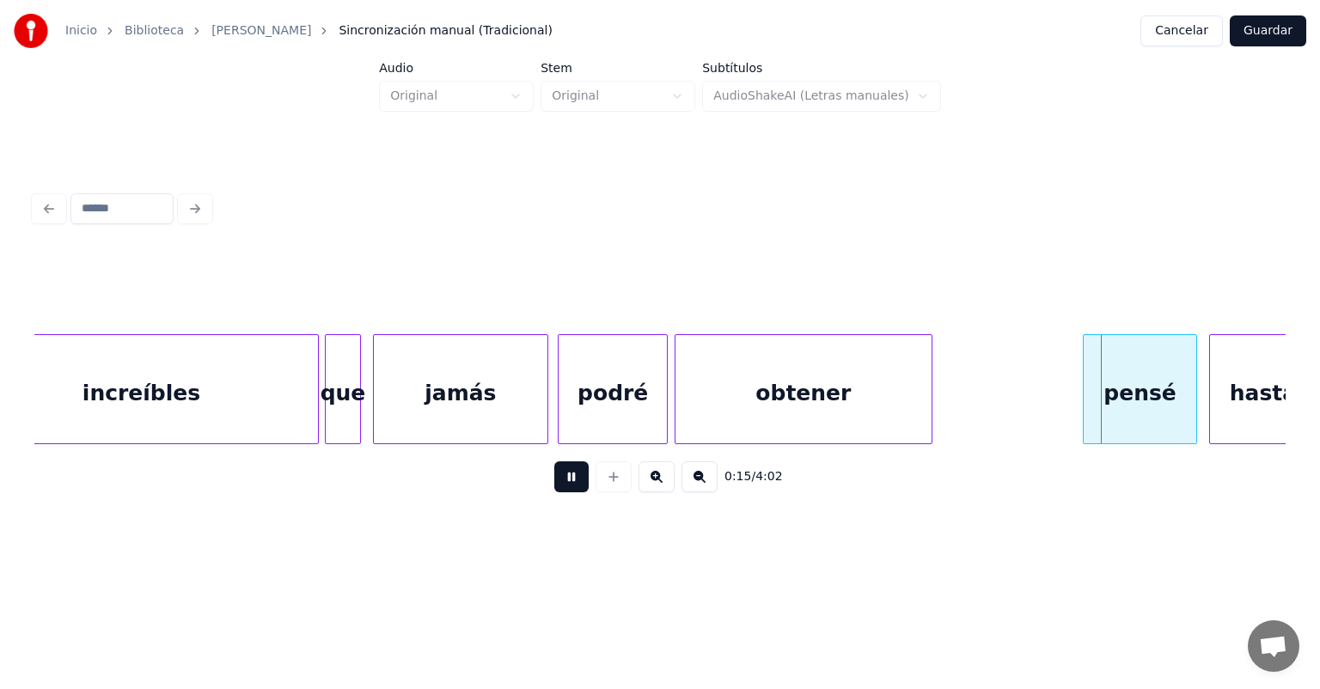
click at [1090, 388] on div "pensé" at bounding box center [1140, 393] width 113 height 117
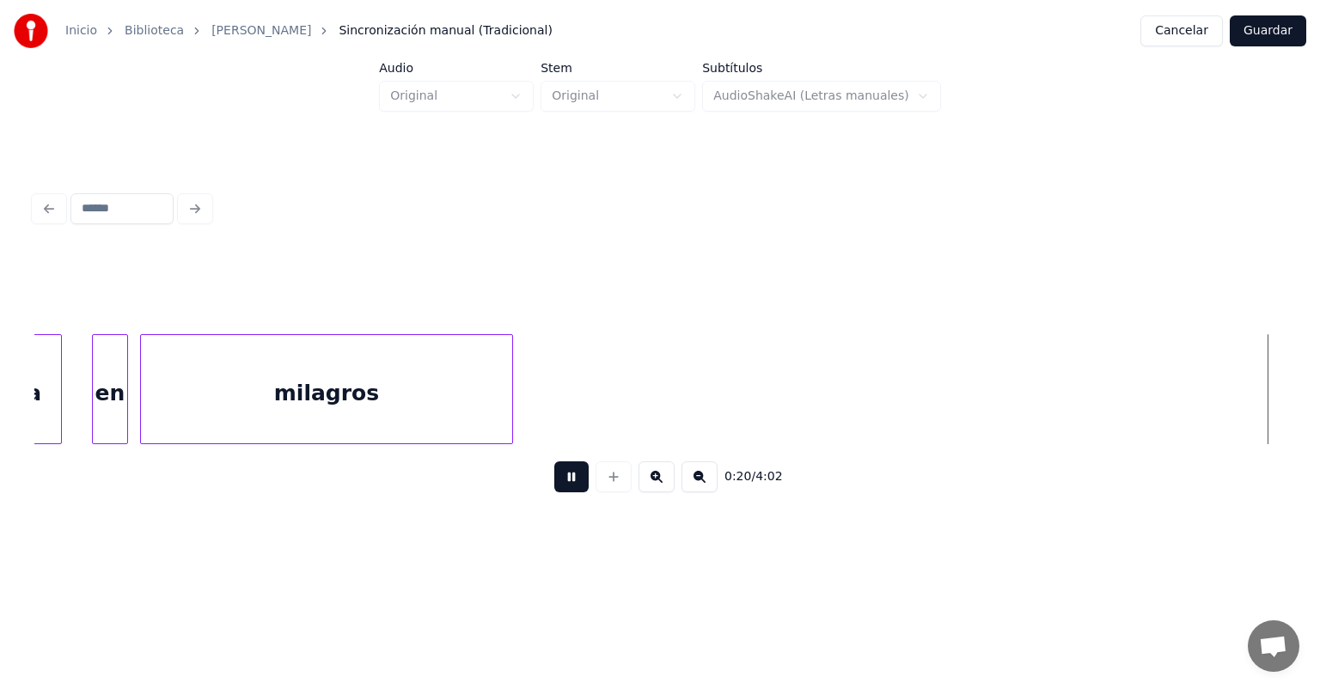
scroll to position [0, 6223]
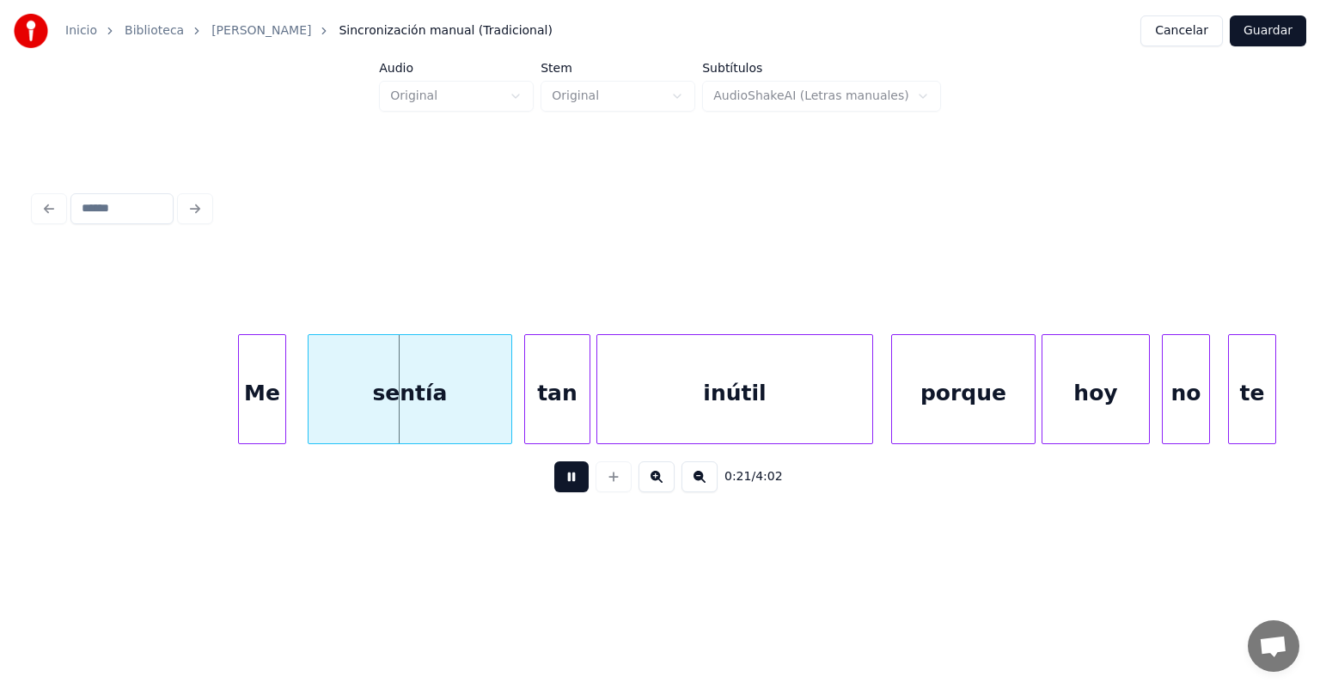
click at [279, 414] on div "Me" at bounding box center [262, 393] width 46 height 117
click at [309, 412] on div "sentía" at bounding box center [410, 393] width 203 height 117
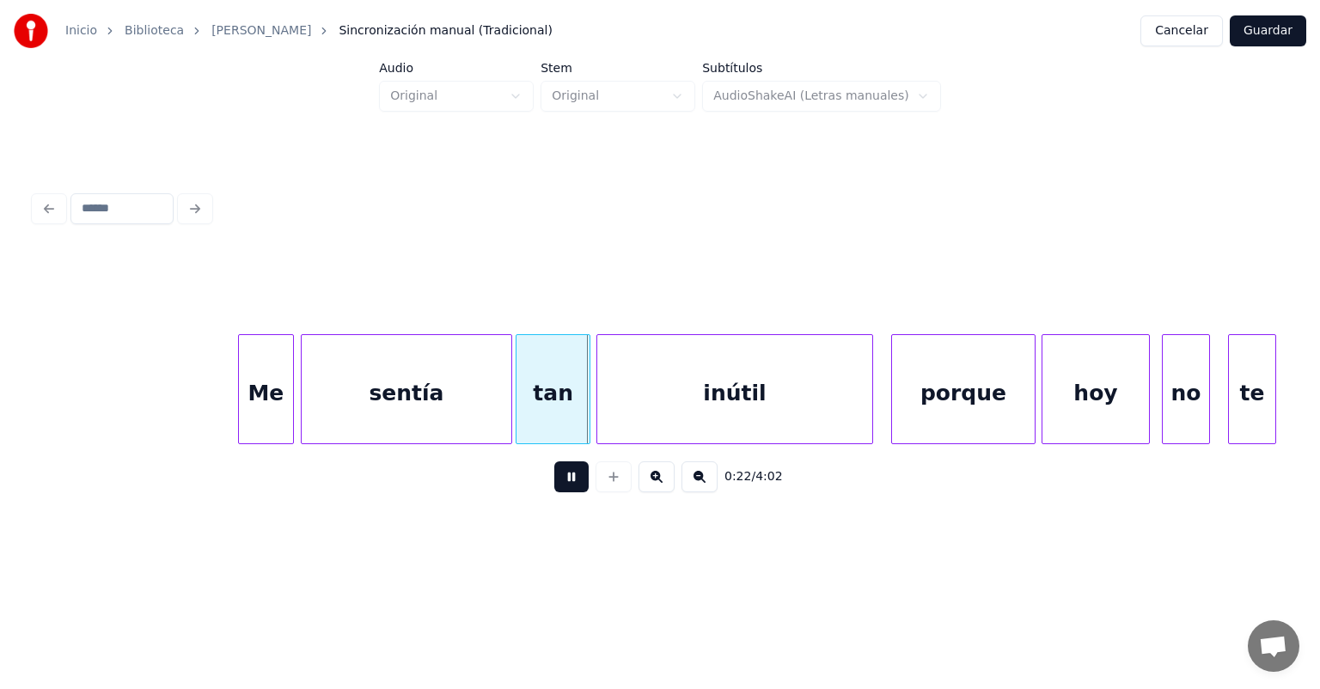
click at [526, 402] on div "tan" at bounding box center [552, 393] width 73 height 117
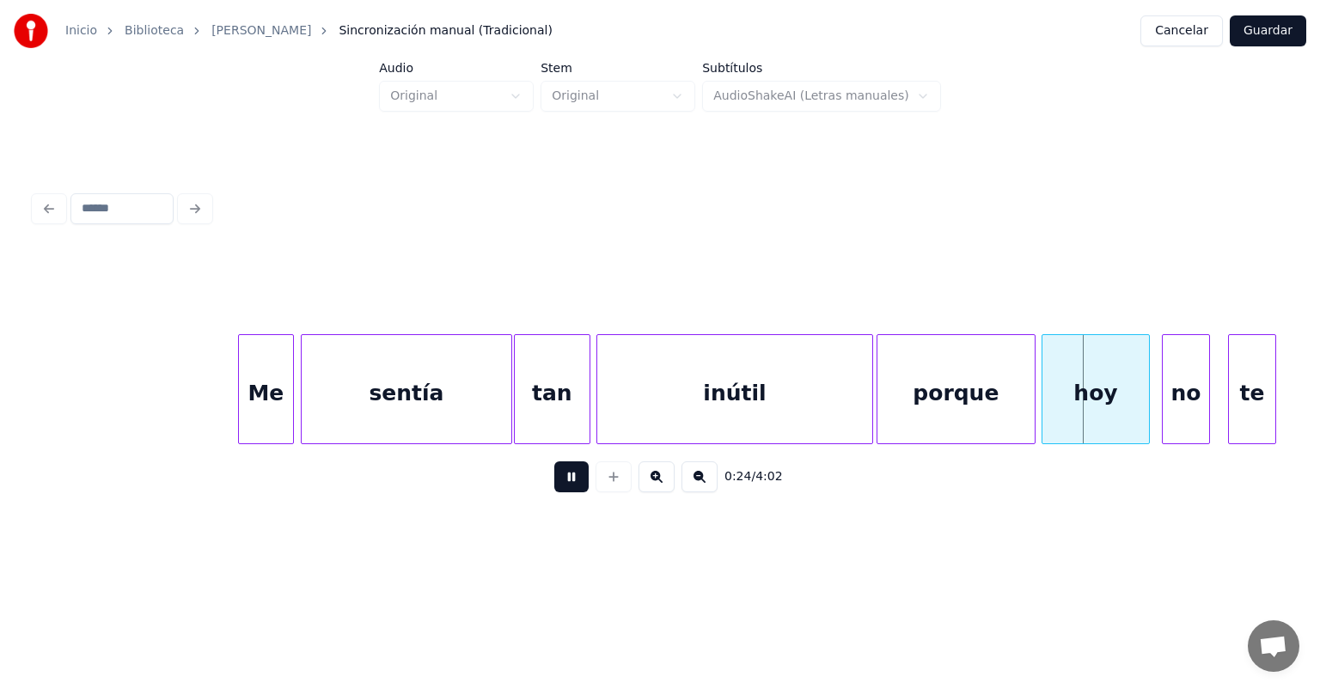
click at [554, 484] on button at bounding box center [571, 476] width 34 height 31
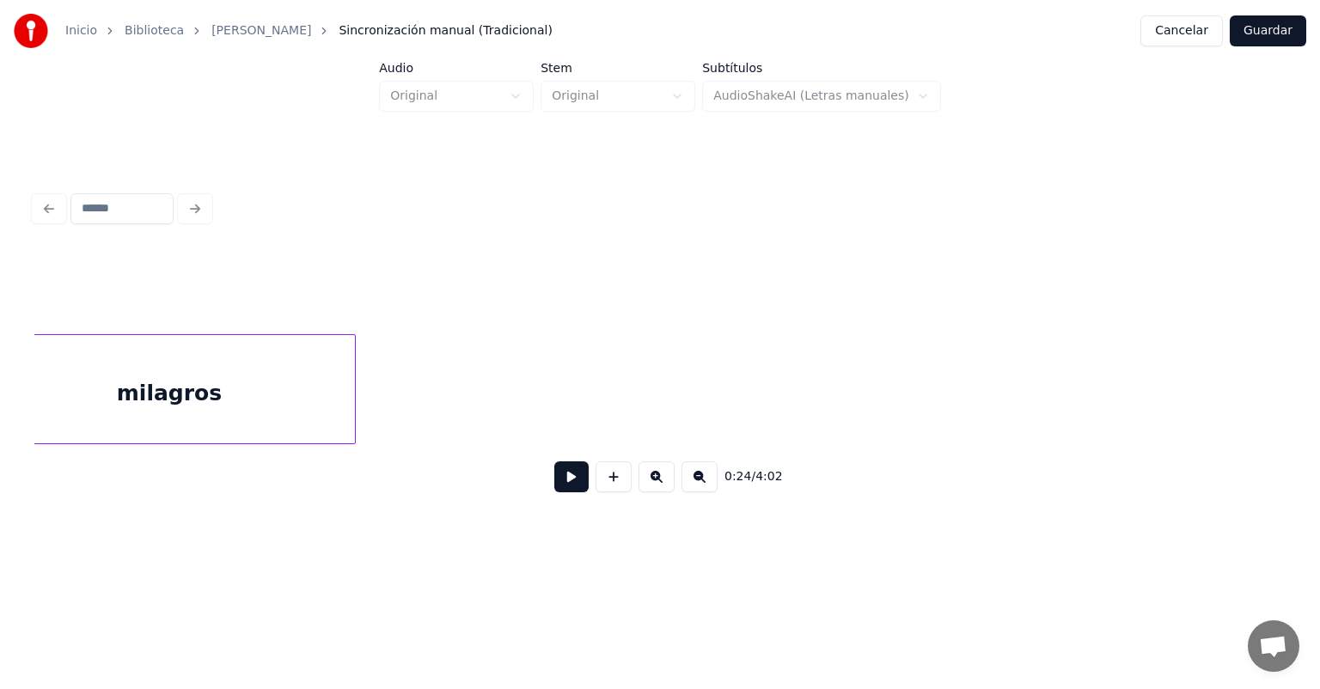
scroll to position [0, 4034]
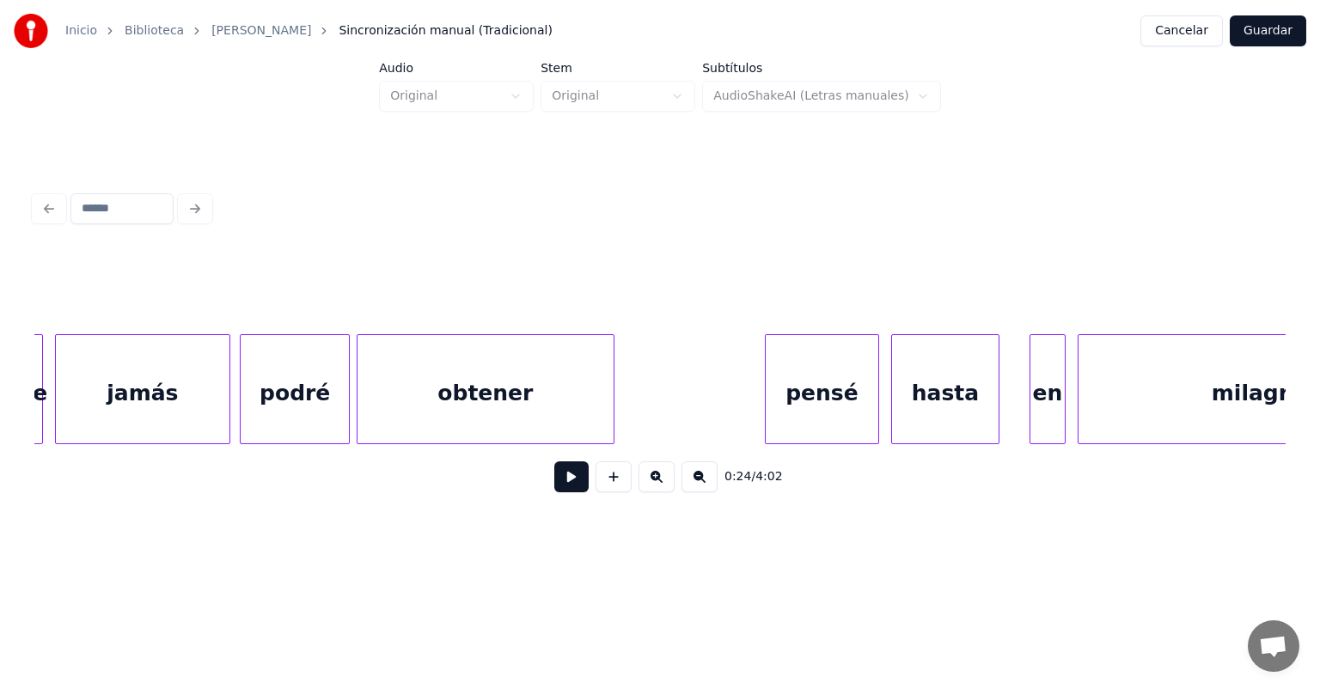
click at [804, 393] on div "pensé" at bounding box center [822, 393] width 113 height 117
